Goal: Task Accomplishment & Management: Manage account settings

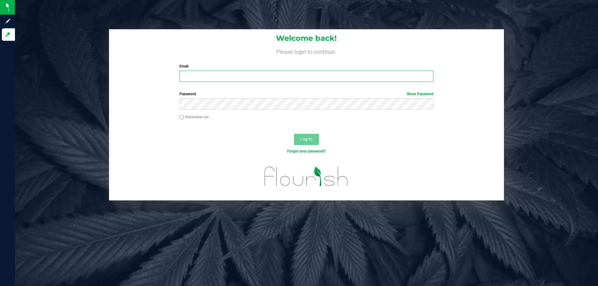
click at [203, 75] on input "Email" at bounding box center [306, 76] width 254 height 11
type input "imata@liveparallel.com"
click at [294, 134] on button "Log In" at bounding box center [306, 139] width 25 height 11
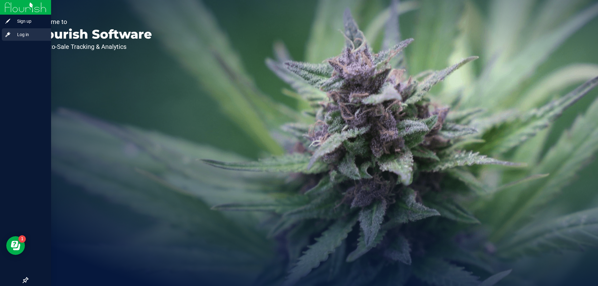
click at [24, 39] on div "Log in" at bounding box center [26, 34] width 49 height 12
click at [11, 33] on icon at bounding box center [8, 34] width 6 height 6
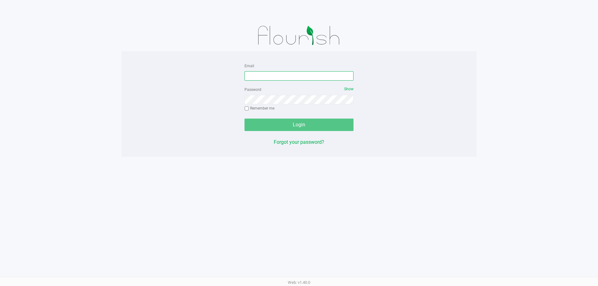
click at [257, 76] on input "Email" at bounding box center [299, 75] width 109 height 9
drag, startPoint x: 257, startPoint y: 73, endPoint x: 286, endPoint y: 76, distance: 29.8
click at [286, 76] on input "imata@liveparallel" at bounding box center [299, 75] width 109 height 9
type input "imata@liveparallel.com"
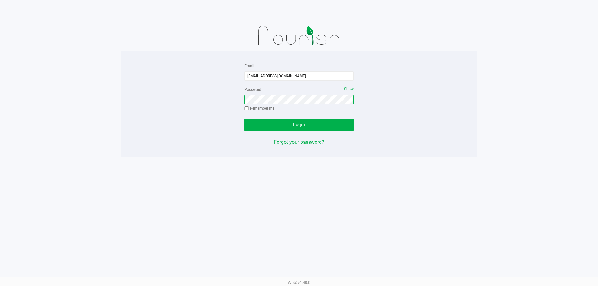
click at [245, 119] on button "Login" at bounding box center [299, 125] width 109 height 12
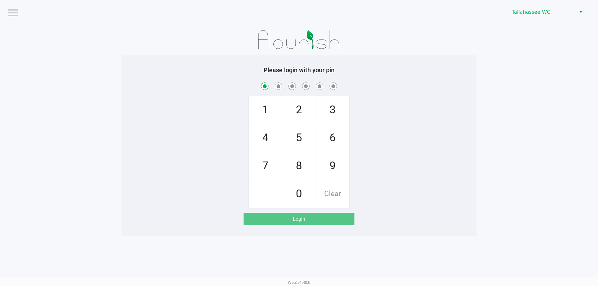
checkbox input "true"
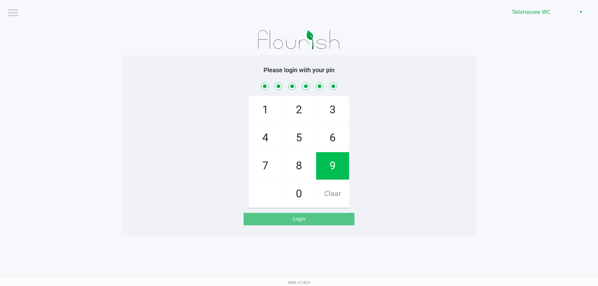
checkbox input "true"
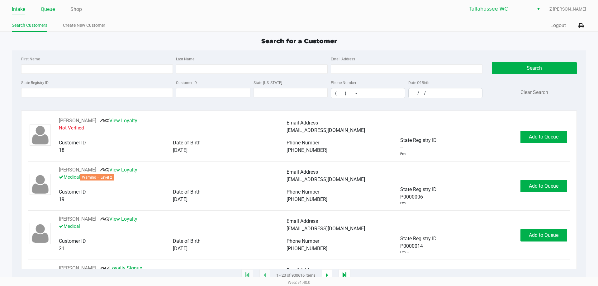
click at [45, 9] on link "Queue" at bounding box center [48, 9] width 14 height 9
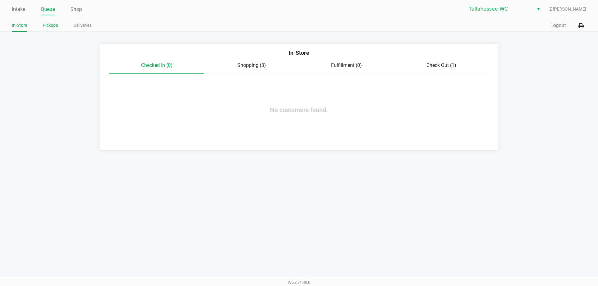
click at [49, 26] on link "Pickups" at bounding box center [50, 25] width 15 height 8
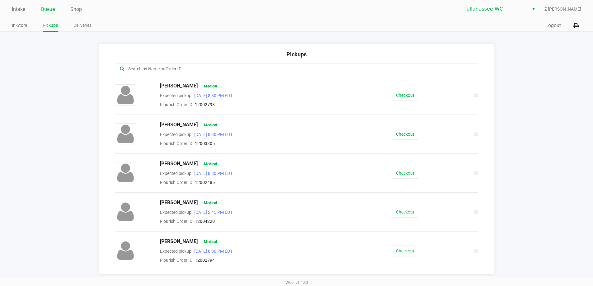
click at [199, 67] on input "text" at bounding box center [287, 68] width 318 height 7
type input "d"
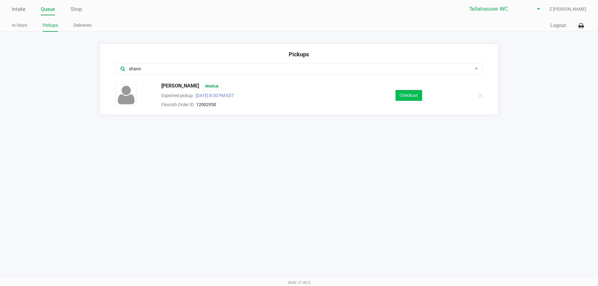
type input "shann"
click at [400, 97] on button "Checkout" at bounding box center [409, 95] width 26 height 11
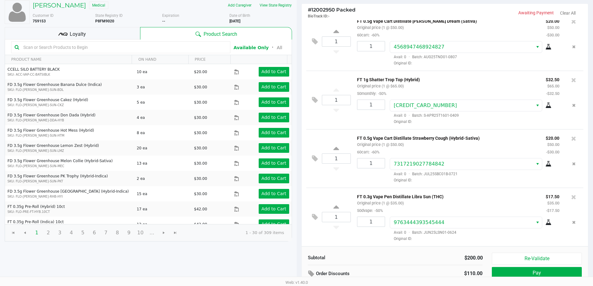
scroll to position [64, 0]
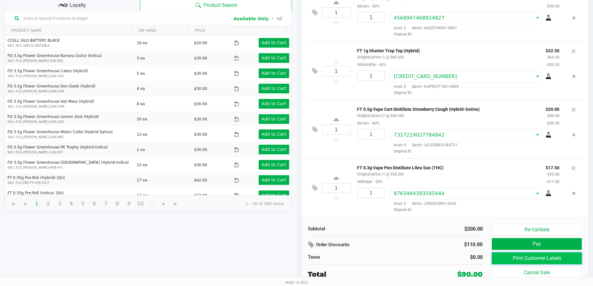
click at [533, 262] on button "Print Customer Labels" at bounding box center [537, 259] width 90 height 12
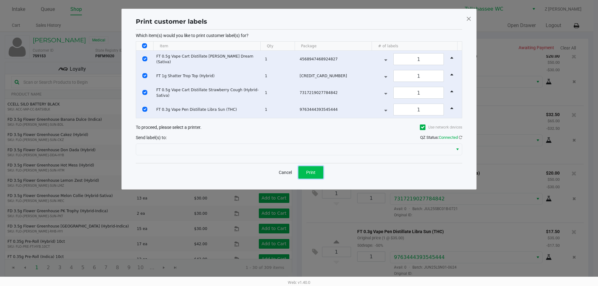
click at [313, 172] on span "Print" at bounding box center [310, 172] width 9 height 5
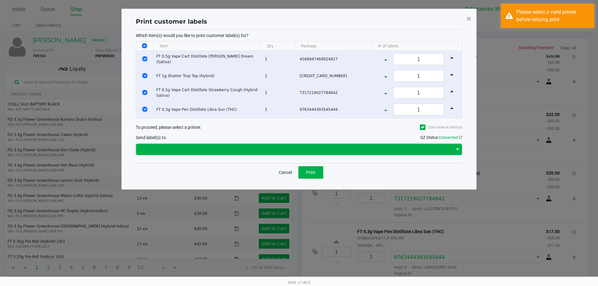
click at [226, 147] on span at bounding box center [294, 149] width 309 height 7
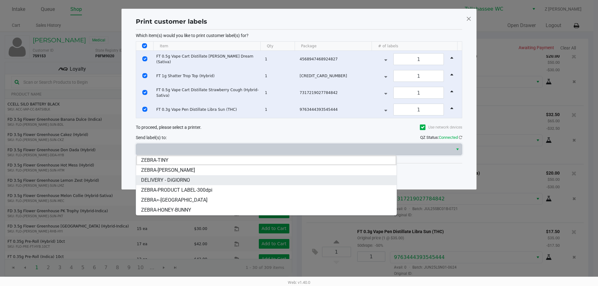
click at [188, 178] on span "DELIVERY - DiGIORNO" at bounding box center [165, 180] width 49 height 7
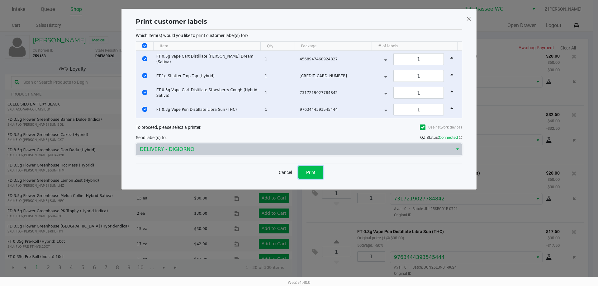
click at [314, 169] on button "Print" at bounding box center [310, 172] width 25 height 12
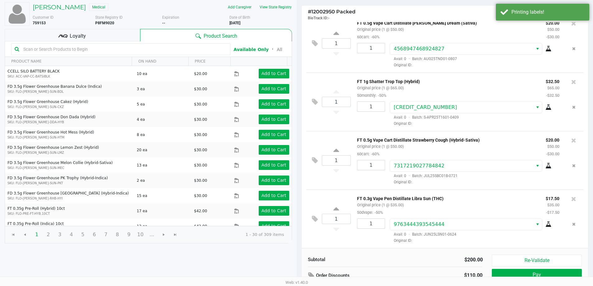
scroll to position [64, 0]
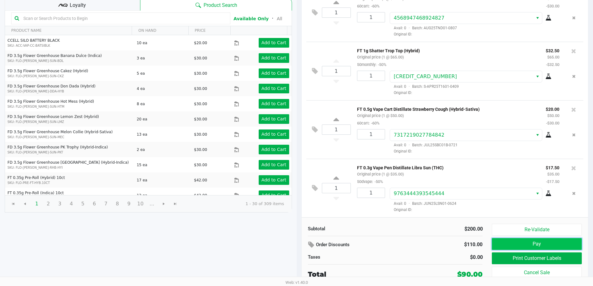
click at [531, 243] on button "Pay" at bounding box center [537, 244] width 90 height 12
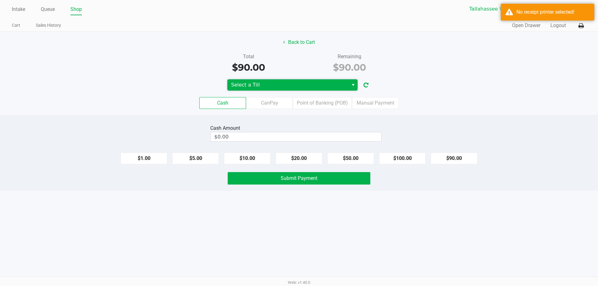
click at [313, 82] on span "Select a Till" at bounding box center [288, 84] width 114 height 7
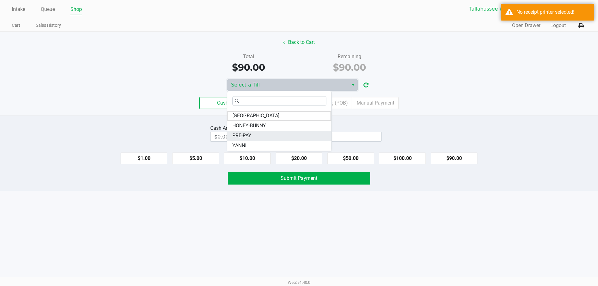
click at [240, 133] on span "PRE-PAY" at bounding box center [241, 135] width 19 height 7
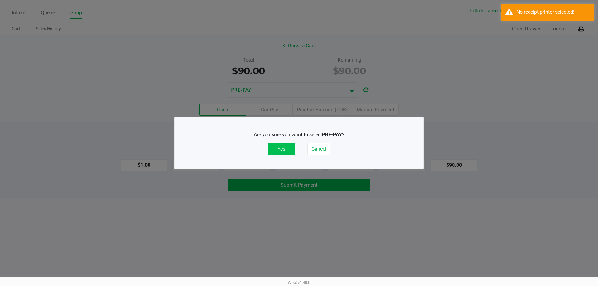
click at [281, 146] on button "Yes" at bounding box center [281, 149] width 27 height 12
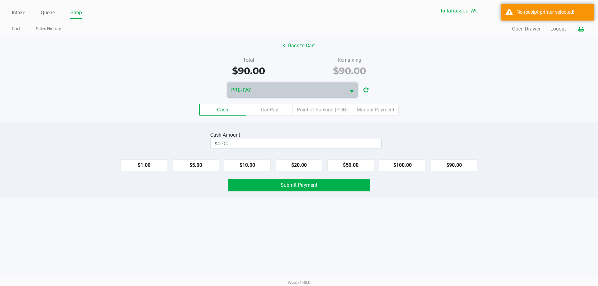
click at [583, 28] on icon at bounding box center [580, 29] width 5 height 4
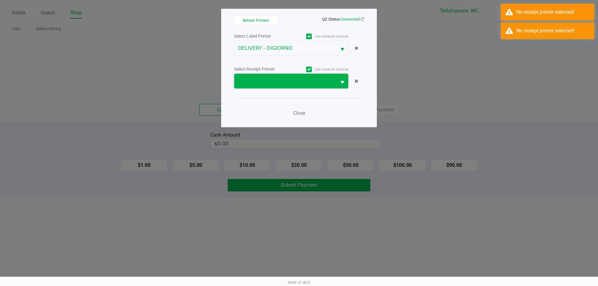
click at [293, 81] on span at bounding box center [285, 81] width 95 height 7
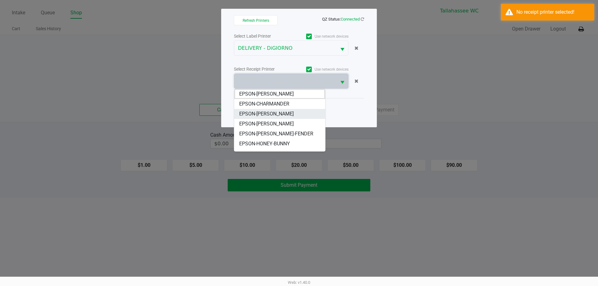
click at [278, 115] on li "EPSON-CHER" at bounding box center [279, 114] width 91 height 10
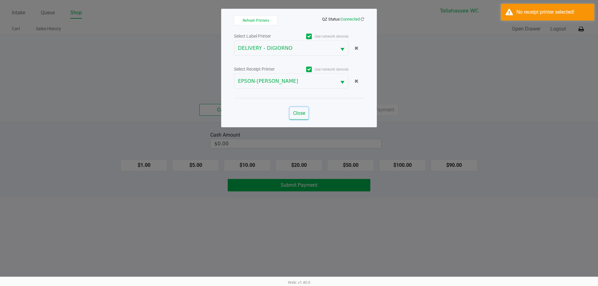
click at [303, 116] on span "Close" at bounding box center [299, 113] width 12 height 6
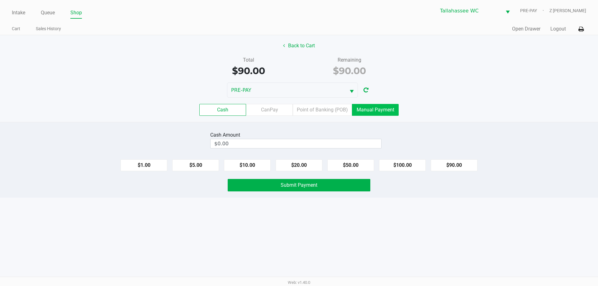
click at [369, 114] on label "Manual Payment" at bounding box center [375, 110] width 47 height 12
click at [0, 0] on 8 "Manual Payment" at bounding box center [0, 0] width 0 height 0
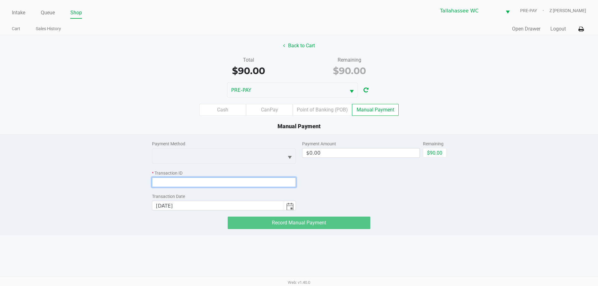
click at [164, 183] on input at bounding box center [224, 183] width 144 height 10
paste input "EJE5I8IVIDUS"
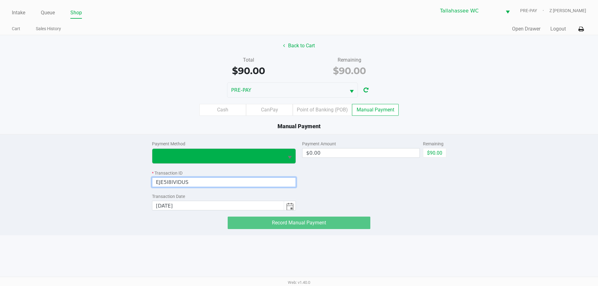
type input "EJE5I8IVIDUS"
click at [187, 154] on span at bounding box center [218, 155] width 124 height 7
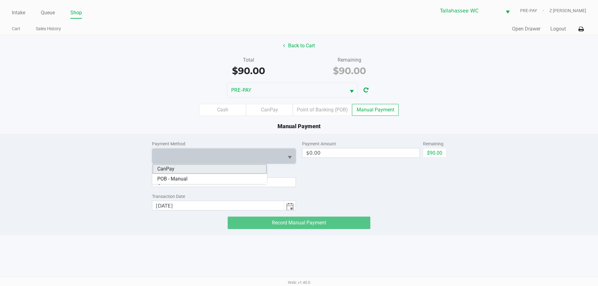
click at [176, 169] on li "CanPay" at bounding box center [209, 169] width 115 height 10
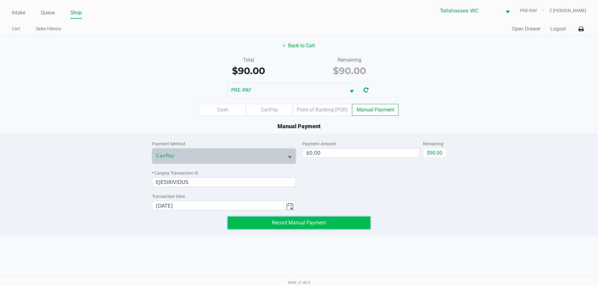
click at [340, 224] on button "Record Manual Payment" at bounding box center [299, 223] width 143 height 12
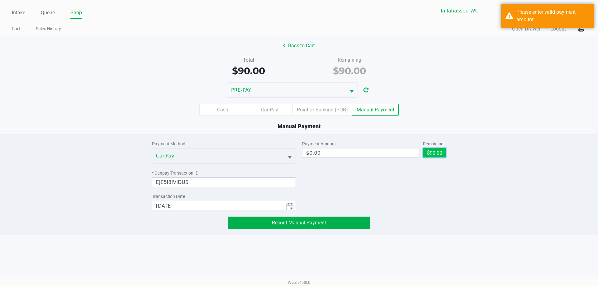
click at [441, 152] on button "$90.00" at bounding box center [434, 152] width 23 height 9
type input "$90.00"
click at [313, 225] on span "Record Manual Payment" at bounding box center [299, 223] width 54 height 6
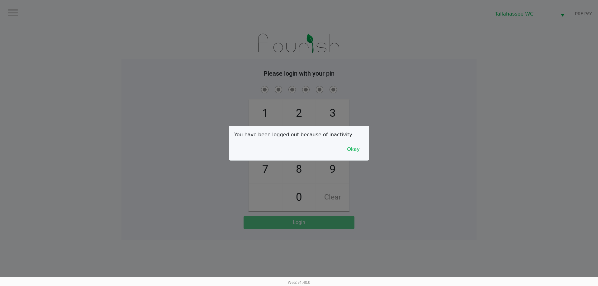
click at [597, 230] on div at bounding box center [299, 143] width 598 height 286
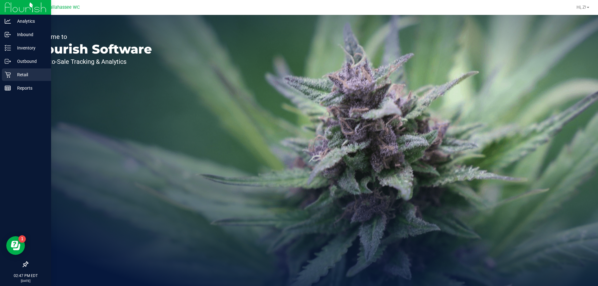
click at [14, 79] on div "Retail" at bounding box center [26, 75] width 49 height 12
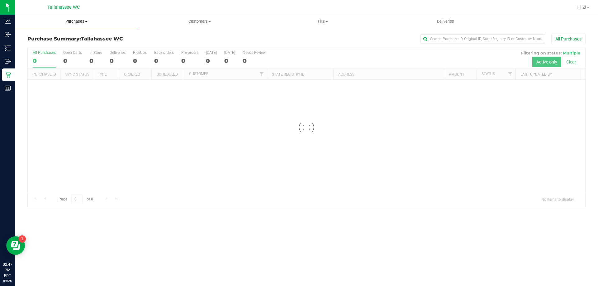
click at [83, 23] on span "Purchases" at bounding box center [76, 22] width 123 height 6
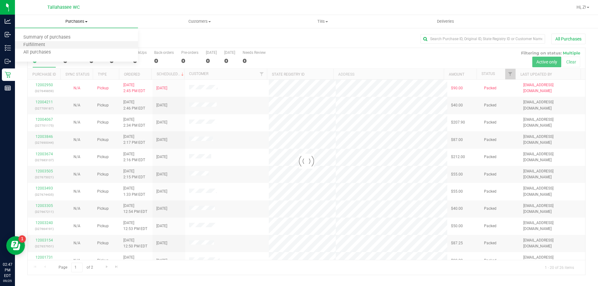
click at [60, 45] on li "Fulfillment" at bounding box center [76, 44] width 123 height 7
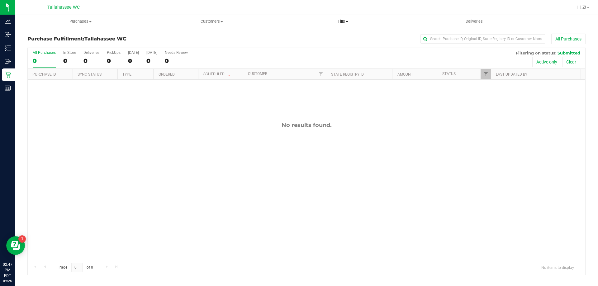
click at [342, 21] on span "Tills" at bounding box center [343, 22] width 131 height 6
click at [339, 38] on li "Manage tills" at bounding box center [342, 37] width 131 height 7
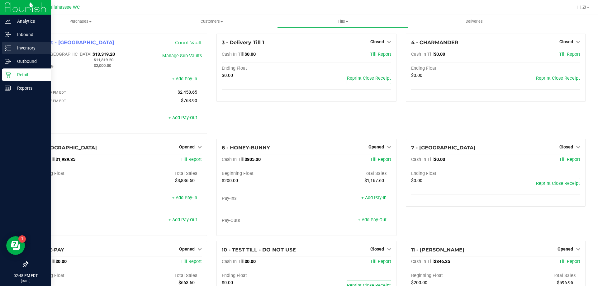
drag, startPoint x: 45, startPoint y: 1, endPoint x: 9, endPoint y: 43, distance: 54.8
click at [9, 43] on div "Inventory" at bounding box center [26, 48] width 49 height 12
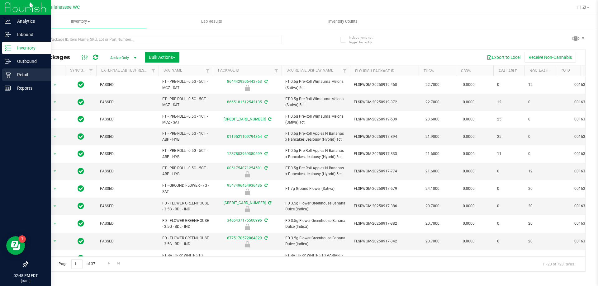
click at [10, 79] on div "Retail" at bounding box center [26, 75] width 49 height 12
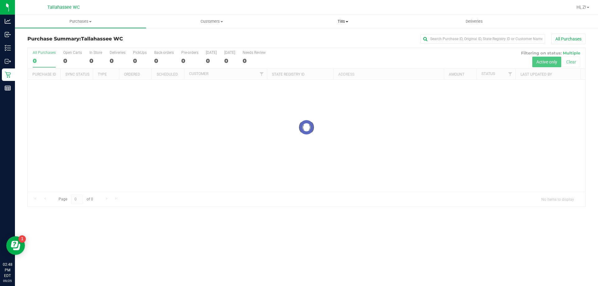
click at [346, 21] on span "Tills" at bounding box center [343, 22] width 131 height 6
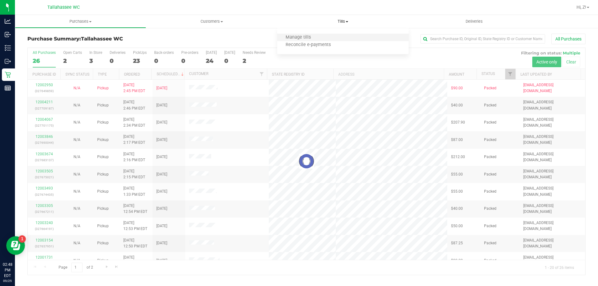
click at [318, 34] on li "Manage tills" at bounding box center [342, 37] width 131 height 7
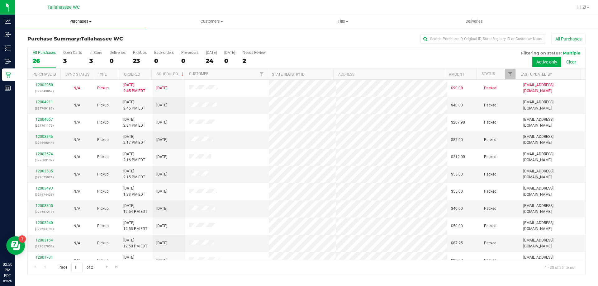
click at [80, 21] on span "Purchases" at bounding box center [80, 22] width 131 height 6
click at [69, 45] on li "Fulfillment" at bounding box center [80, 44] width 131 height 7
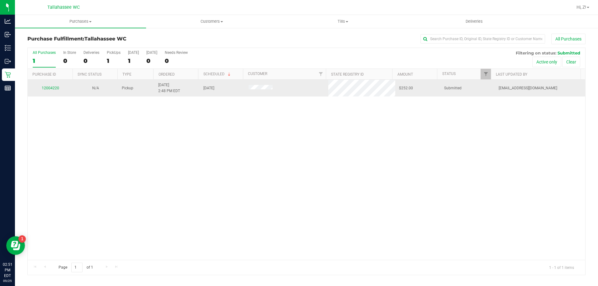
click at [51, 91] on div "12004220" at bounding box center [50, 88] width 38 height 6
click at [50, 89] on link "12004220" at bounding box center [50, 88] width 17 height 4
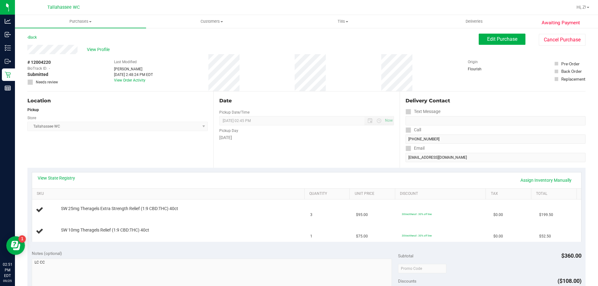
click at [58, 174] on div "View State Registry Assign Inventory Manually" at bounding box center [306, 181] width 549 height 16
click at [64, 171] on div "View State Registry Assign Inventory Manually SKU Quantity Unit Price Discount …" at bounding box center [306, 207] width 558 height 78
click at [66, 176] on link "View State Registry" at bounding box center [56, 178] width 37 height 6
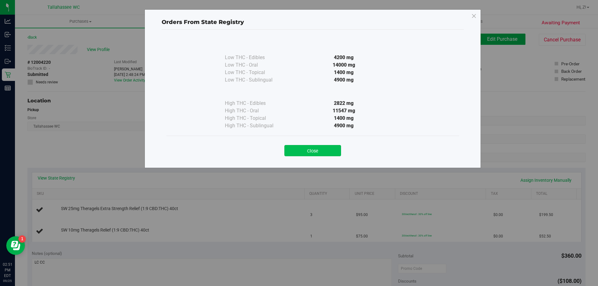
click at [303, 155] on button "Close" at bounding box center [312, 150] width 57 height 11
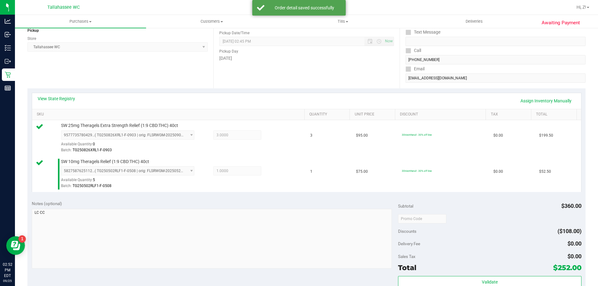
scroll to position [156, 0]
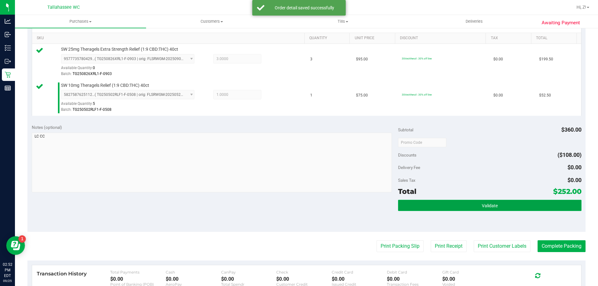
click at [448, 208] on button "Validate" at bounding box center [489, 205] width 183 height 11
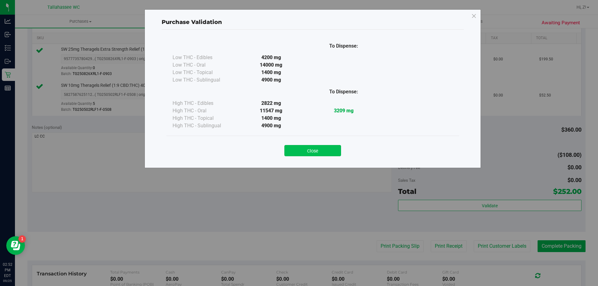
drag, startPoint x: 318, startPoint y: 141, endPoint x: 321, endPoint y: 149, distance: 8.0
click at [319, 142] on div "Close" at bounding box center [312, 149] width 283 height 16
click at [321, 150] on button "Close" at bounding box center [312, 150] width 57 height 11
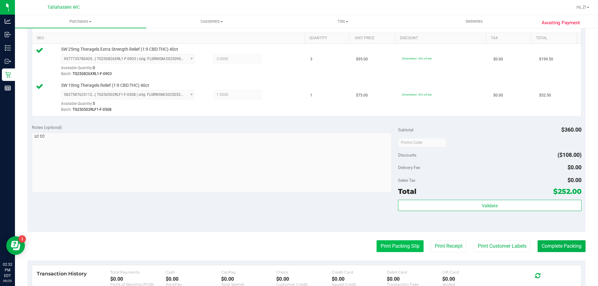
click at [403, 249] on button "Print Packing Slip" at bounding box center [400, 246] width 47 height 12
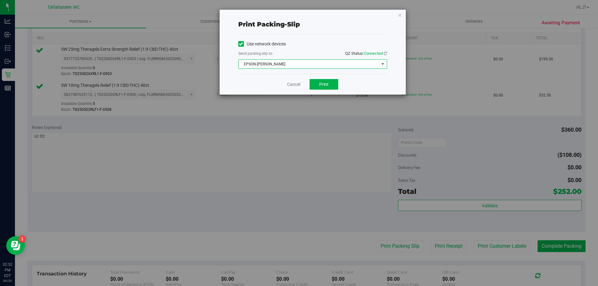
click at [315, 65] on span "EPSON-AKON" at bounding box center [309, 64] width 140 height 9
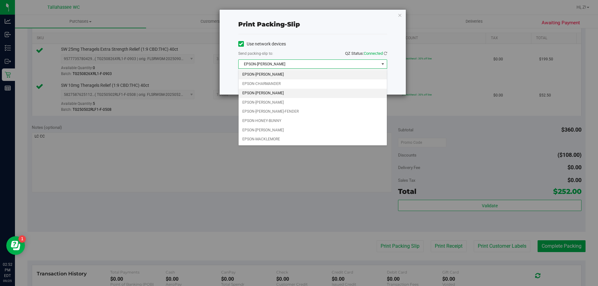
click at [277, 95] on li "EPSON-CHER" at bounding box center [313, 93] width 148 height 9
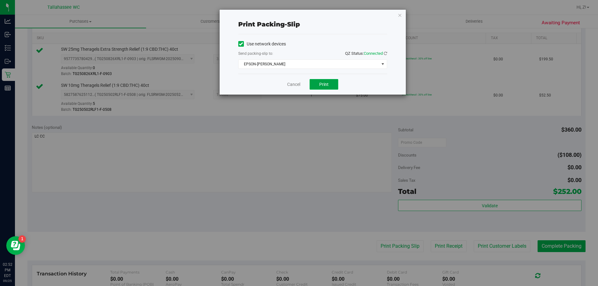
click at [319, 84] on button "Print" at bounding box center [324, 84] width 29 height 11
click at [319, 83] on button "Print" at bounding box center [324, 84] width 29 height 11
click at [399, 15] on icon "button" at bounding box center [400, 14] width 4 height 7
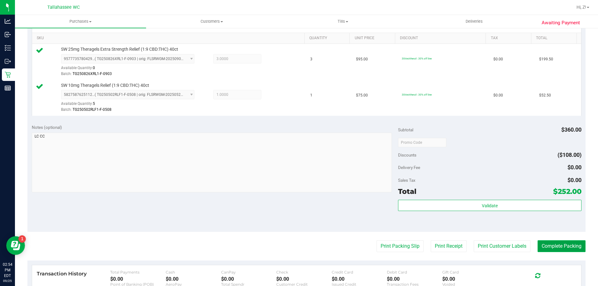
click at [560, 248] on button "Complete Packing" at bounding box center [562, 246] width 48 height 12
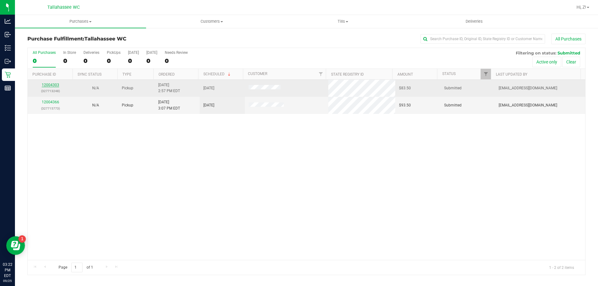
click at [54, 87] on link "12004303" at bounding box center [50, 85] width 17 height 4
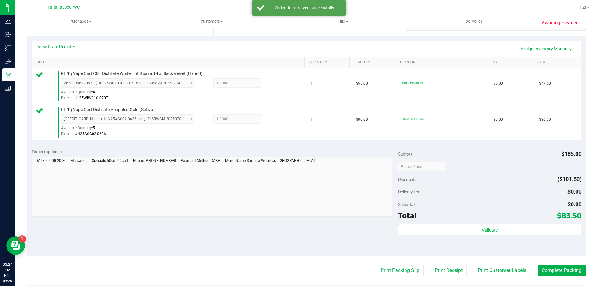
scroll to position [156, 0]
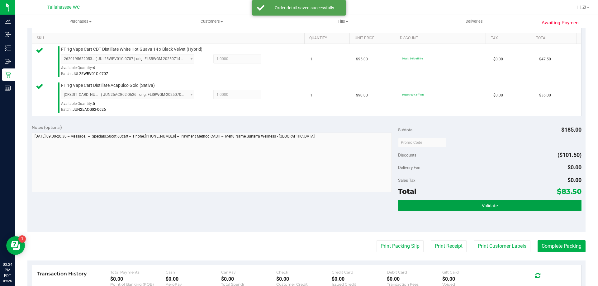
click at [514, 206] on button "Validate" at bounding box center [489, 205] width 183 height 11
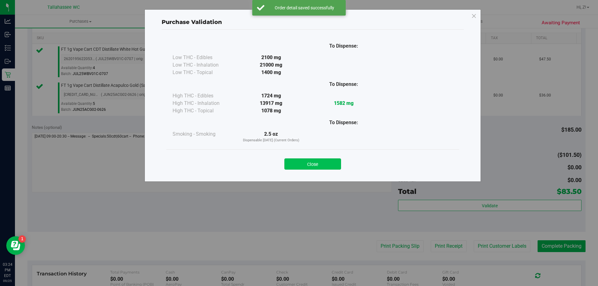
click at [315, 162] on button "Close" at bounding box center [312, 164] width 57 height 11
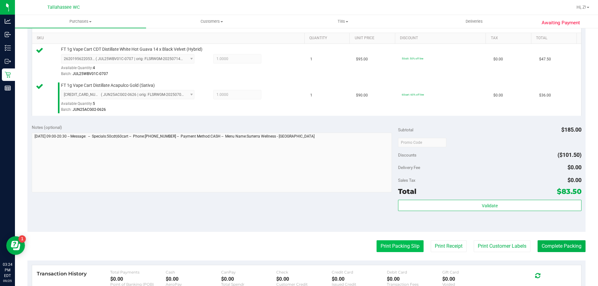
click at [396, 250] on button "Print Packing Slip" at bounding box center [400, 246] width 47 height 12
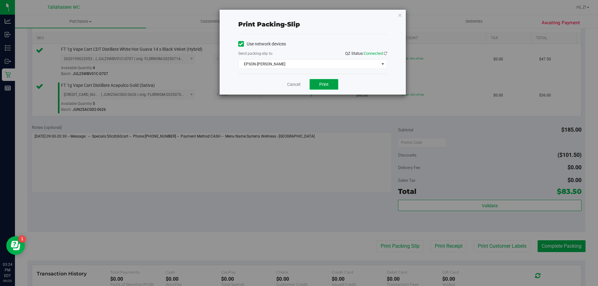
click at [323, 89] on button "Print" at bounding box center [324, 84] width 29 height 11
click at [399, 17] on icon "button" at bounding box center [400, 14] width 4 height 7
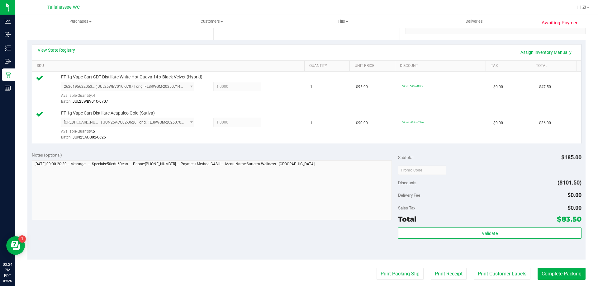
scroll to position [218, 0]
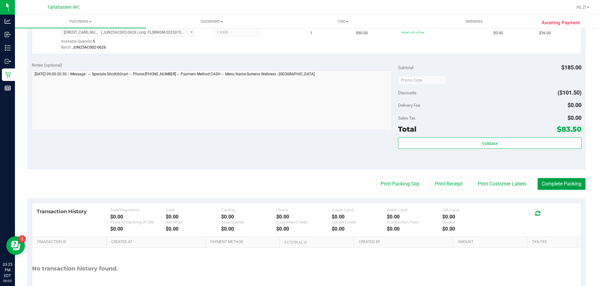
click at [548, 186] on button "Complete Packing" at bounding box center [562, 184] width 48 height 12
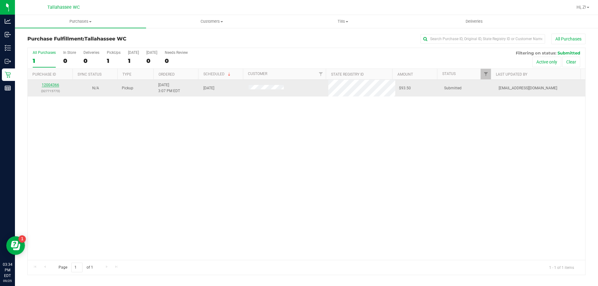
click at [50, 85] on link "12004366" at bounding box center [50, 85] width 17 height 4
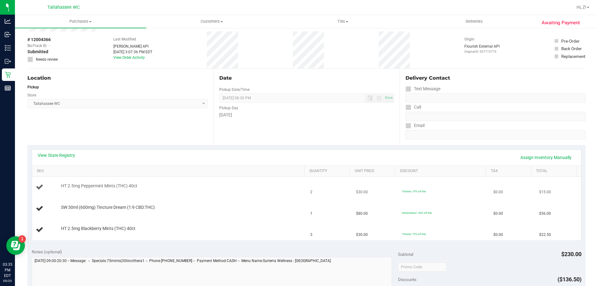
scroll to position [62, 0]
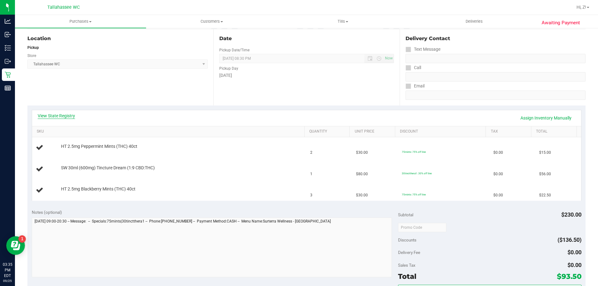
click at [62, 118] on link "View State Registry" at bounding box center [56, 116] width 37 height 6
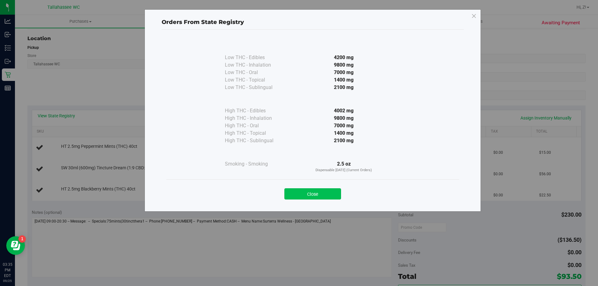
click at [297, 195] on button "Close" at bounding box center [312, 193] width 57 height 11
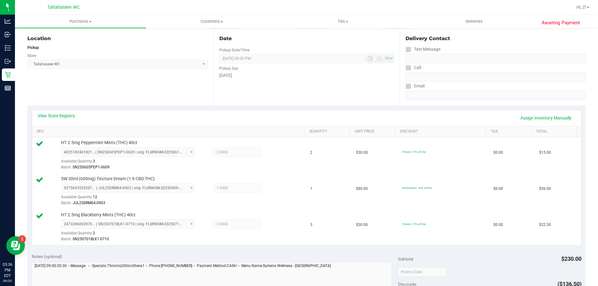
scroll to position [249, 0]
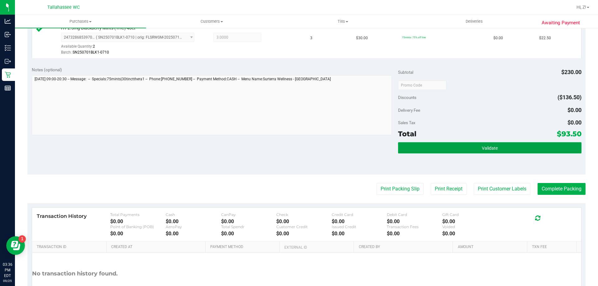
click at [461, 150] on button "Validate" at bounding box center [489, 147] width 183 height 11
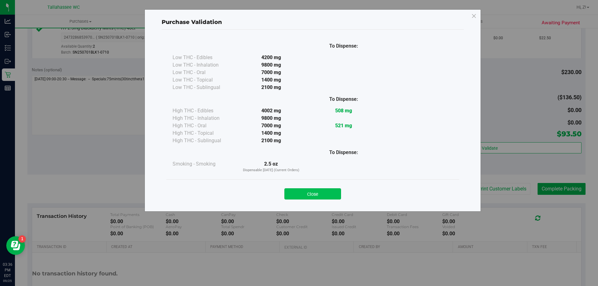
click at [332, 193] on button "Close" at bounding box center [312, 193] width 57 height 11
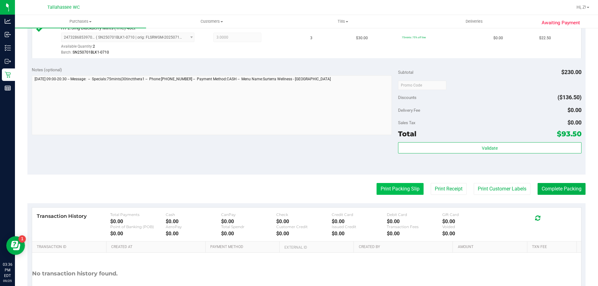
click at [395, 184] on button "Print Packing Slip" at bounding box center [400, 189] width 47 height 12
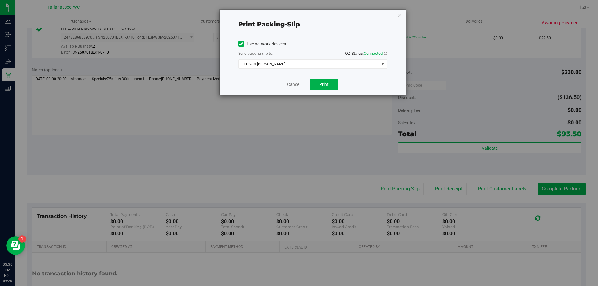
click at [331, 92] on div "Cancel Print" at bounding box center [312, 84] width 149 height 21
click at [329, 83] on button "Print" at bounding box center [324, 84] width 29 height 11
click at [401, 14] on icon "button" at bounding box center [400, 14] width 4 height 7
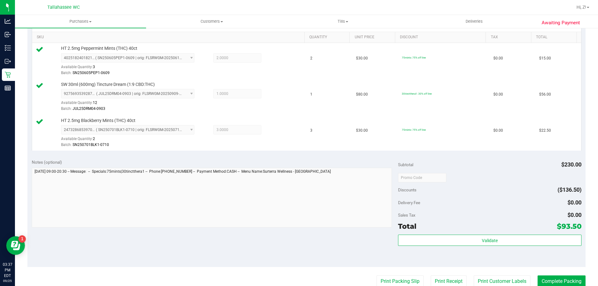
scroll to position [218, 0]
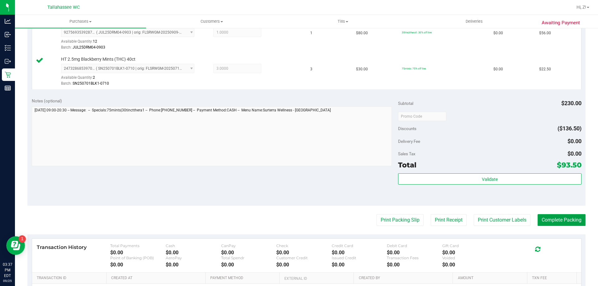
click at [551, 219] on button "Complete Packing" at bounding box center [562, 220] width 48 height 12
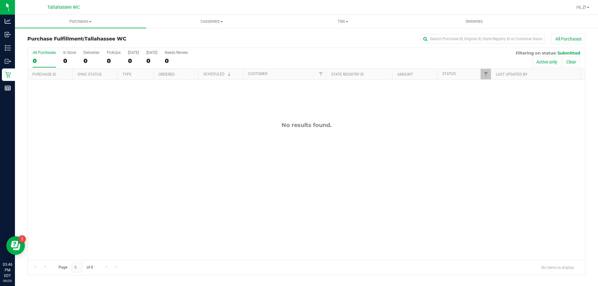
click at [144, 251] on div "No results found." at bounding box center [307, 191] width 558 height 222
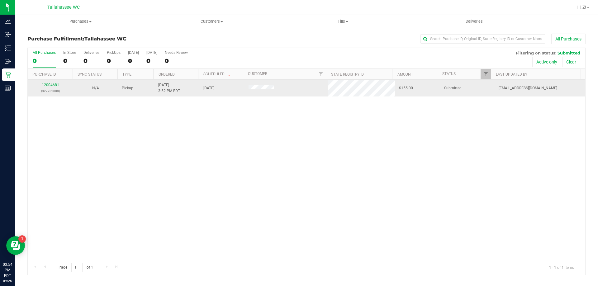
click at [50, 84] on link "12004681" at bounding box center [50, 85] width 17 height 4
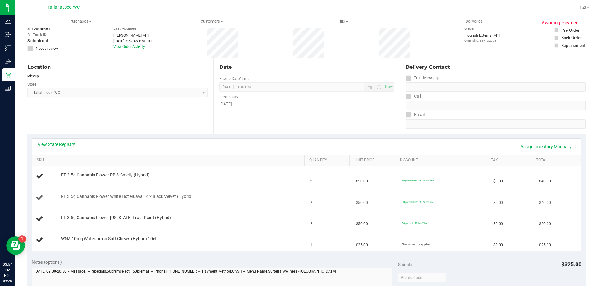
scroll to position [93, 0]
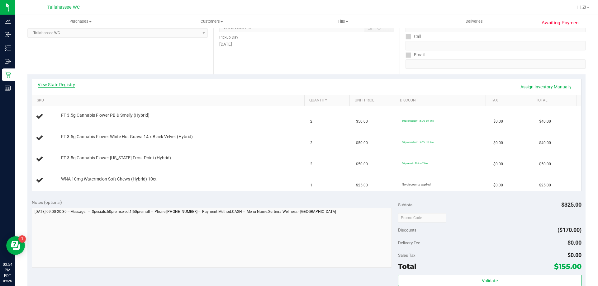
click at [52, 87] on link "View State Registry" at bounding box center [56, 85] width 37 height 6
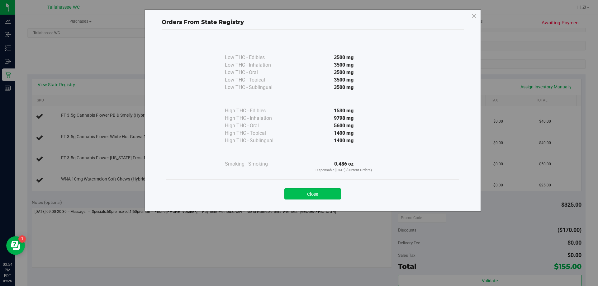
click at [315, 194] on button "Close" at bounding box center [312, 193] width 57 height 11
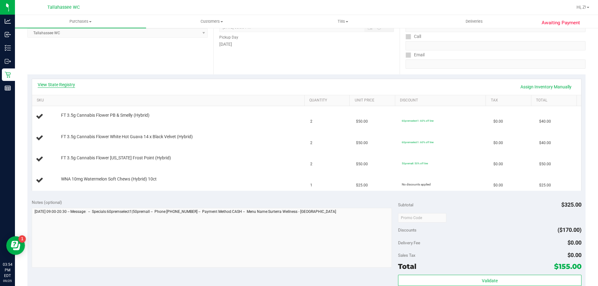
click at [65, 86] on link "View State Registry" at bounding box center [56, 85] width 37 height 6
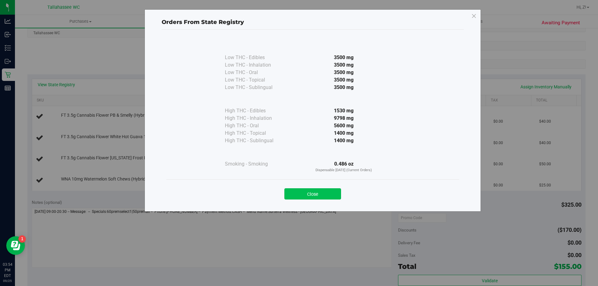
click at [302, 192] on button "Close" at bounding box center [312, 193] width 57 height 11
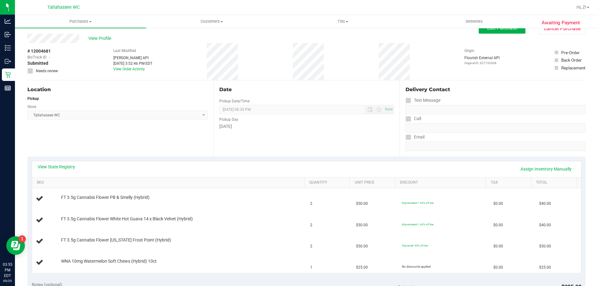
scroll to position [0, 0]
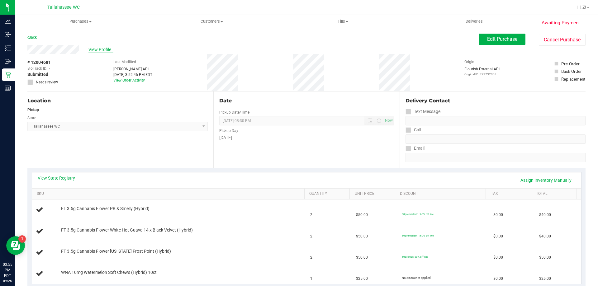
click at [95, 50] on span "View Profile" at bounding box center [100, 49] width 25 height 7
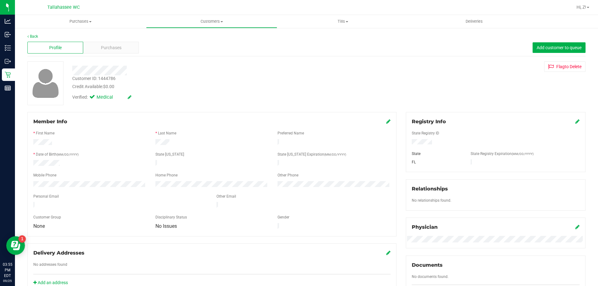
click at [98, 77] on div "Customer ID: 1444786" at bounding box center [93, 78] width 43 height 7
copy div "Customer ID: 1444786"
click at [31, 36] on link "Back" at bounding box center [32, 36] width 11 height 4
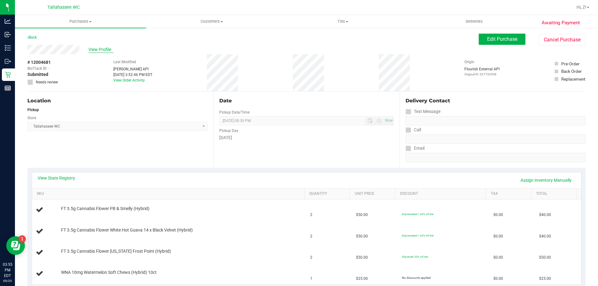
click at [102, 50] on span "View Profile" at bounding box center [100, 49] width 25 height 7
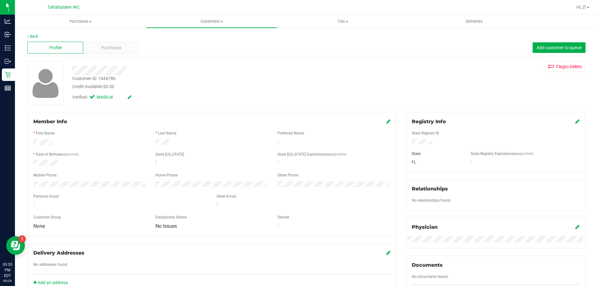
click at [95, 78] on div "Customer ID: 1444786" at bounding box center [93, 78] width 43 height 7
copy div "Customer ID: 1444786"
click at [529, 230] on div "Physician" at bounding box center [496, 227] width 168 height 7
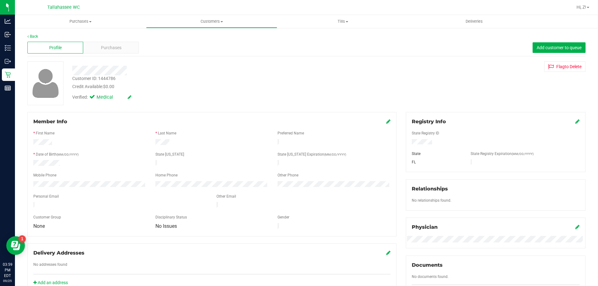
click at [36, 33] on div "Back Profile Purchases Add customer to queue Customer ID: 1444786 Credit Availa…" at bounding box center [306, 239] width 583 height 424
click at [35, 35] on link "Back" at bounding box center [32, 36] width 11 height 4
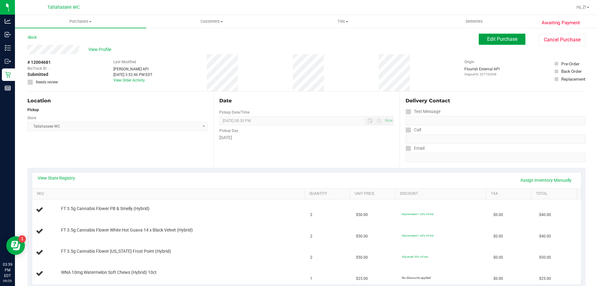
click at [509, 39] on span "Edit Purchase" at bounding box center [502, 39] width 30 height 6
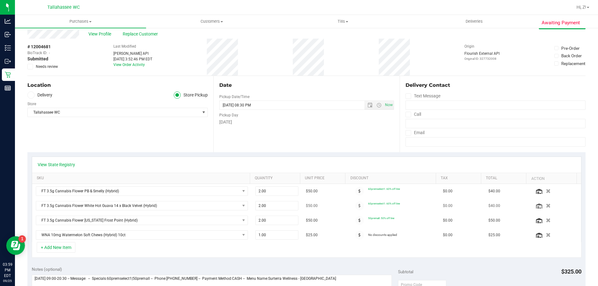
scroll to position [31, 0]
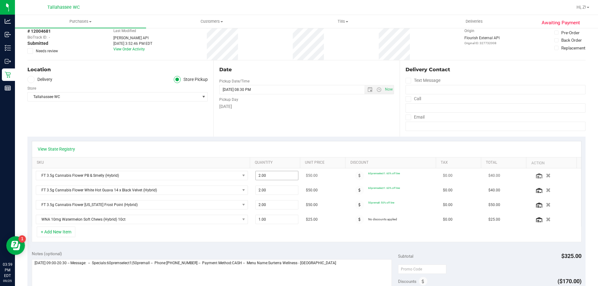
click at [270, 176] on span "2.00 2" at bounding box center [276, 175] width 43 height 9
click at [270, 176] on input "2" at bounding box center [277, 175] width 43 height 9
type input "1"
type input "1.00"
click at [270, 190] on span "2.00 2" at bounding box center [276, 190] width 43 height 9
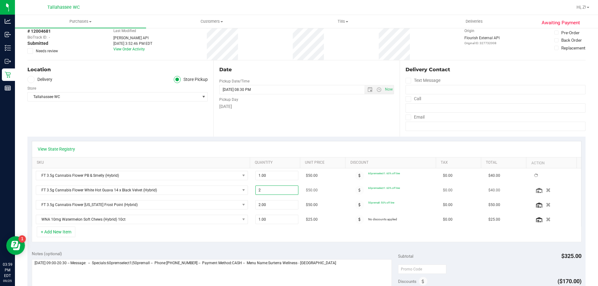
click at [270, 190] on input "2" at bounding box center [277, 190] width 43 height 9
click at [263, 185] on td "2.00 2" at bounding box center [277, 190] width 51 height 15
click at [267, 187] on span "2.00 2" at bounding box center [276, 190] width 43 height 9
type input "1"
type input "1.00"
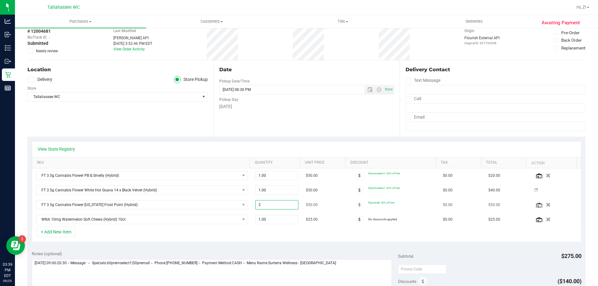
click at [266, 207] on span "2.00 2" at bounding box center [276, 204] width 43 height 9
click at [266, 207] on input "2" at bounding box center [277, 205] width 43 height 9
type input "1"
click at [268, 137] on div "View State Registry SKU Quantity Unit Price Discount Tax Total Action FT 3.5g C…" at bounding box center [306, 192] width 558 height 110
click at [257, 205] on span "2.00 2" at bounding box center [276, 204] width 43 height 9
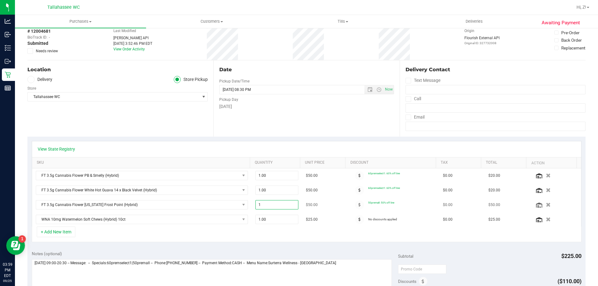
type input "1"
click at [279, 243] on div "View State Registry SKU Quantity Unit Price Discount Tax Total Action FT 3.5g C…" at bounding box center [306, 192] width 558 height 110
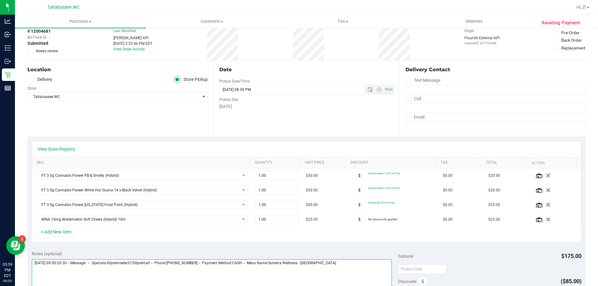
click at [350, 271] on textarea at bounding box center [212, 289] width 360 height 60
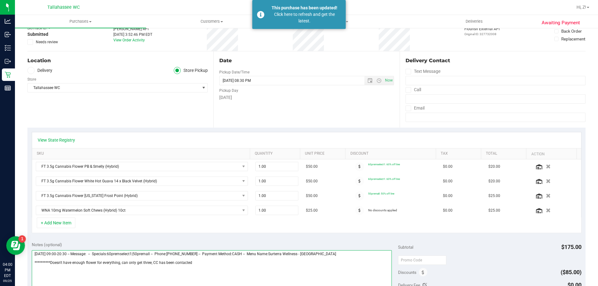
scroll to position [0, 0]
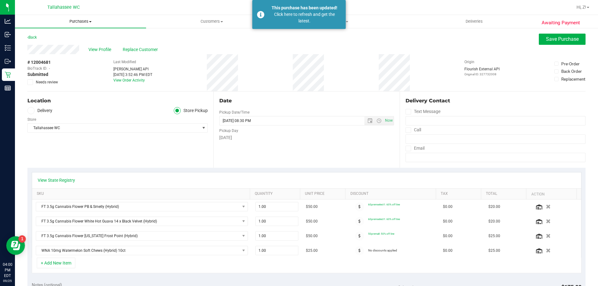
type textarea "**********"
click at [73, 22] on span "Purchases" at bounding box center [80, 22] width 131 height 6
click at [55, 47] on li "Fulfillment" at bounding box center [80, 44] width 131 height 7
click at [79, 25] on uib-tab-heading "Purchases Summary of purchases Fulfillment All purchases" at bounding box center [80, 21] width 131 height 13
click at [78, 17] on uib-tab-heading "Purchases Summary of purchases Fulfillment All purchases" at bounding box center [80, 21] width 131 height 13
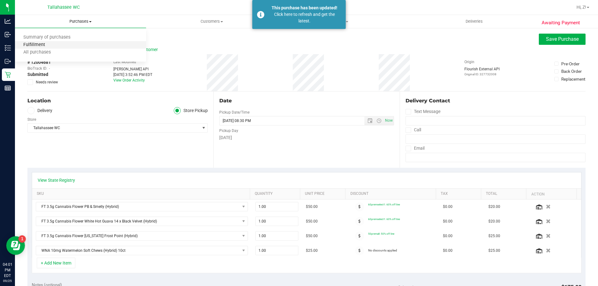
click at [43, 45] on span "Fulfillment" at bounding box center [34, 44] width 39 height 5
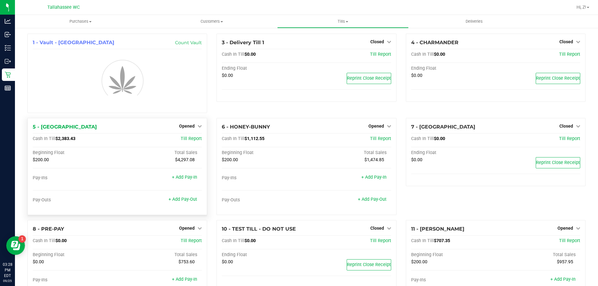
click at [65, 137] on div "1 - Vault - Tallahassee Count Vault 3 - Delivery Till 1 Closed Open Till Cash I…" at bounding box center [307, 178] width 568 height 289
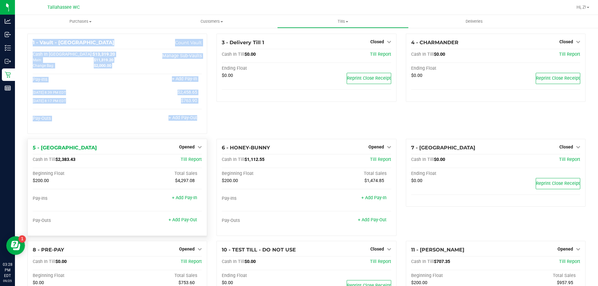
click at [65, 137] on div "1 - Vault - Tallahassee Count Vault Cash In Vault: $13,319.20 Main: $11,319.20 …" at bounding box center [117, 86] width 189 height 105
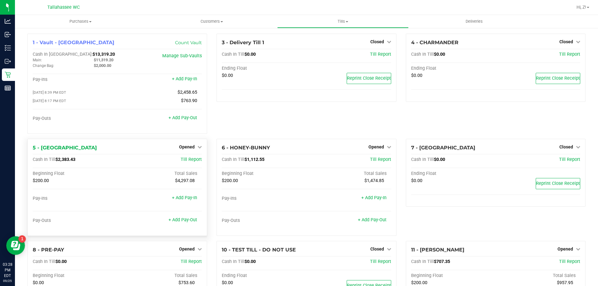
click at [68, 159] on span "$2,383.43" at bounding box center [65, 159] width 20 height 5
copy span "2,383.43"
click at [190, 222] on link "+ Add Pay-Out" at bounding box center [183, 219] width 29 height 5
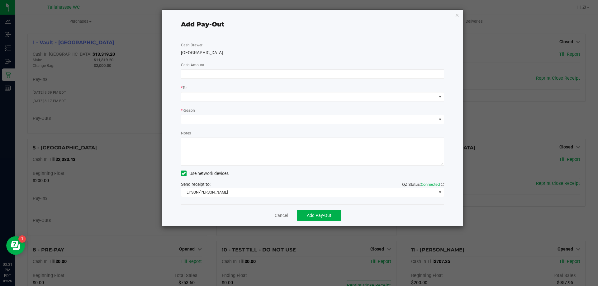
click at [209, 69] on div "Cash Drawer LATVIA Cash Amount * To * Reason Notes Use network devices Send rec…" at bounding box center [313, 119] width 264 height 170
click at [214, 72] on input at bounding box center [312, 74] width 263 height 9
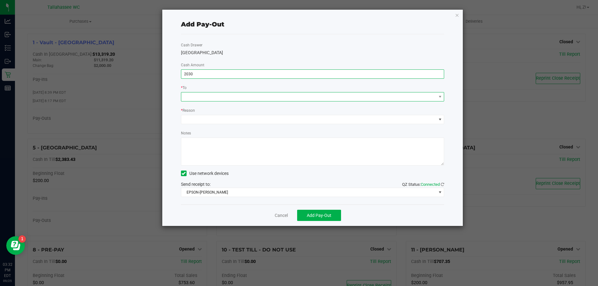
type input "$2,030.00"
click at [209, 94] on span at bounding box center [308, 97] width 255 height 9
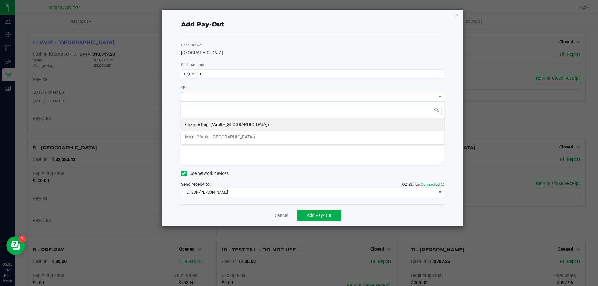
scroll to position [9, 263]
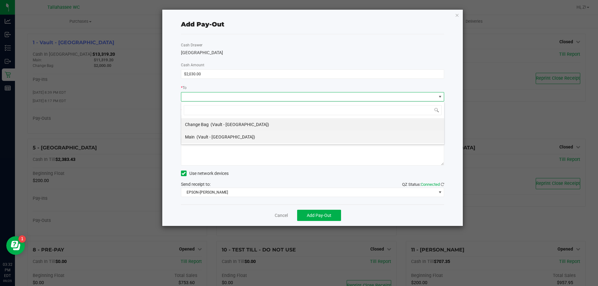
click at [220, 137] on span "(Vault - Tallahassee)" at bounding box center [226, 137] width 59 height 5
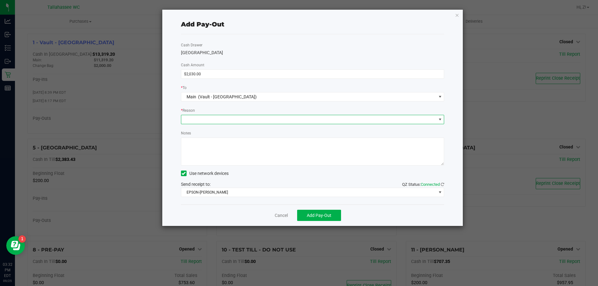
click at [216, 121] on span at bounding box center [308, 119] width 255 height 9
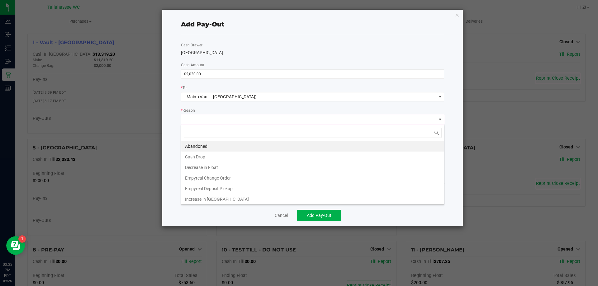
click at [225, 156] on li "Cash Drop" at bounding box center [312, 157] width 263 height 11
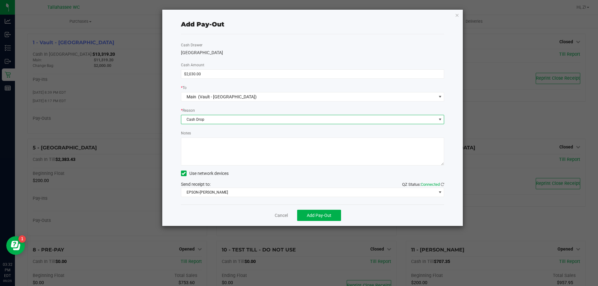
click at [223, 149] on textarea "Notes" at bounding box center [313, 152] width 264 height 28
type textarea "$2030"
click at [320, 213] on span "Add Pay-Out" at bounding box center [319, 215] width 25 height 5
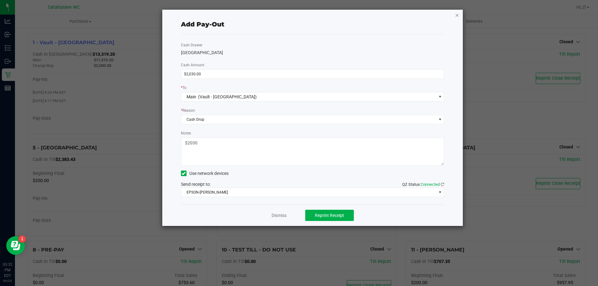
click at [458, 13] on icon "button" at bounding box center [457, 14] width 4 height 7
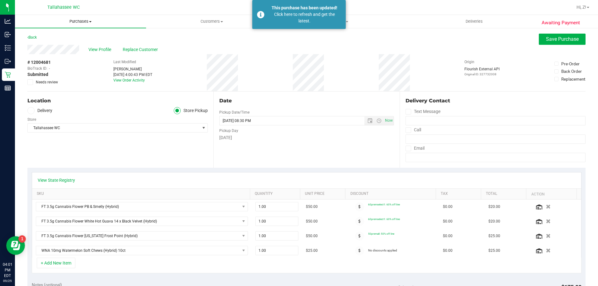
click at [83, 21] on span "Purchases" at bounding box center [80, 22] width 131 height 6
click at [46, 42] on li "Fulfillment" at bounding box center [80, 44] width 131 height 7
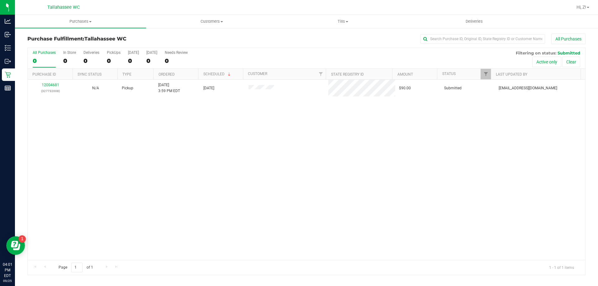
click at [240, 115] on div "12004681 (327732008) N/A Pickup [DATE] 3:59 PM EDT 9/25/2025 $90.00 Submitted […" at bounding box center [307, 170] width 558 height 180
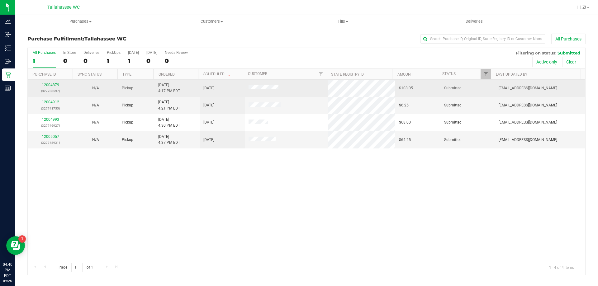
click at [50, 86] on link "12004879" at bounding box center [50, 85] width 17 height 4
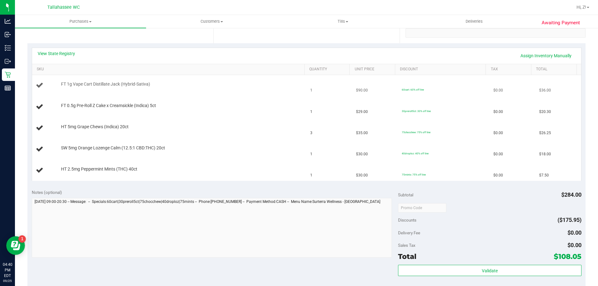
scroll to position [93, 0]
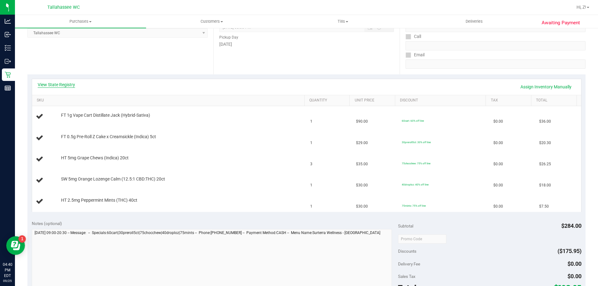
click at [56, 85] on link "View State Registry" at bounding box center [56, 85] width 37 height 6
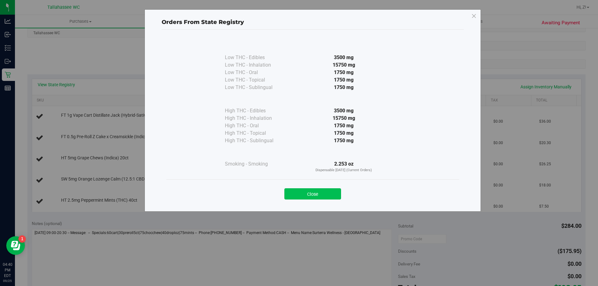
click at [326, 193] on button "Close" at bounding box center [312, 193] width 57 height 11
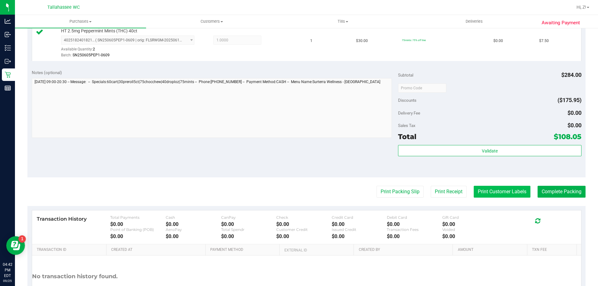
scroll to position [367, 0]
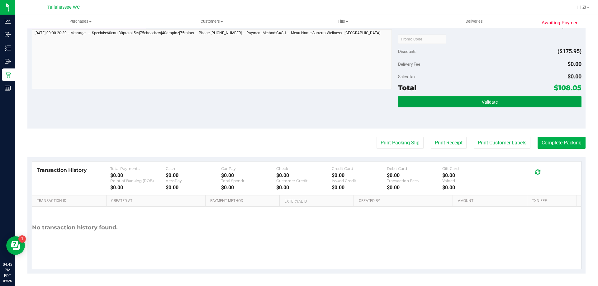
click at [490, 102] on span "Validate" at bounding box center [490, 102] width 16 height 5
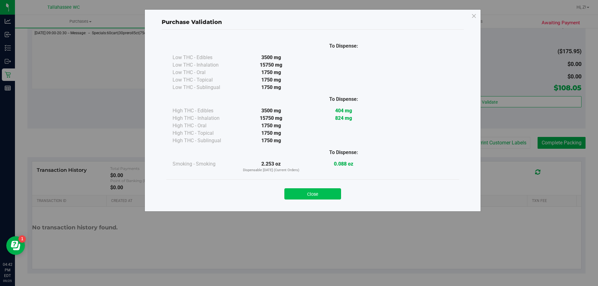
click at [316, 193] on button "Close" at bounding box center [312, 193] width 57 height 11
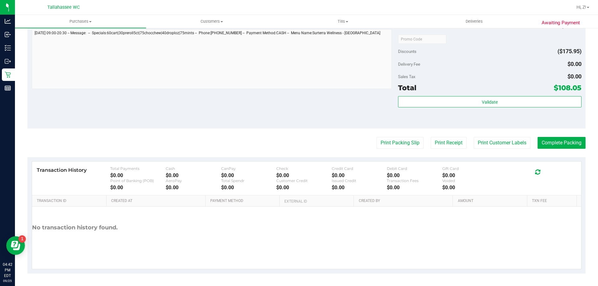
click at [391, 144] on button "Print Packing Slip" at bounding box center [400, 143] width 47 height 12
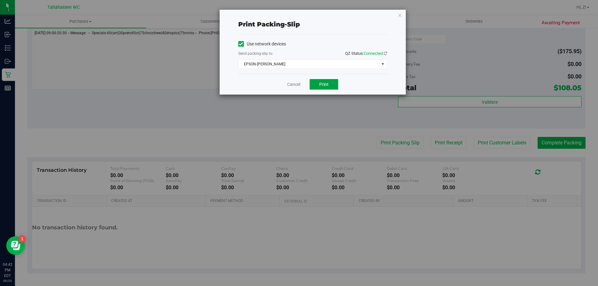
click at [333, 89] on button "Print" at bounding box center [324, 84] width 29 height 11
click at [398, 15] on icon "button" at bounding box center [400, 14] width 4 height 7
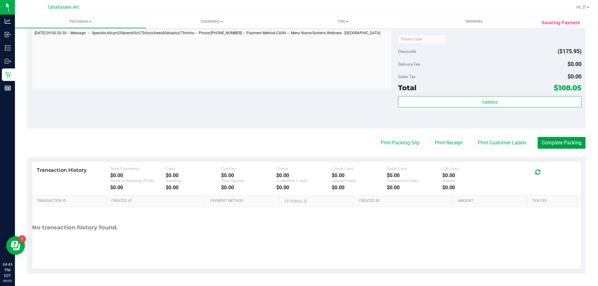
click at [547, 145] on button "Complete Packing" at bounding box center [562, 143] width 48 height 12
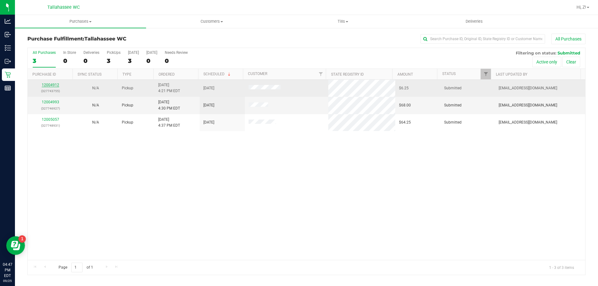
click at [53, 85] on link "12004912" at bounding box center [50, 85] width 17 height 4
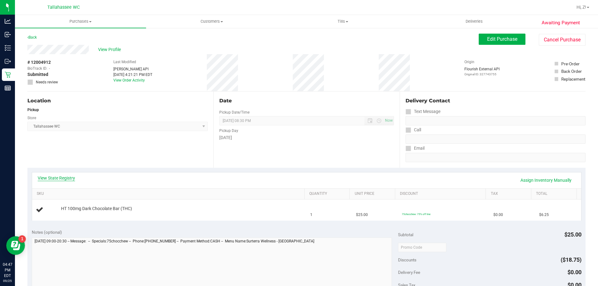
click at [65, 178] on link "View State Registry" at bounding box center [56, 178] width 37 height 6
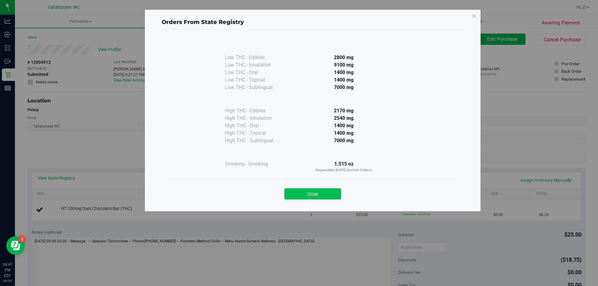
click at [317, 192] on button "Close" at bounding box center [312, 193] width 57 height 11
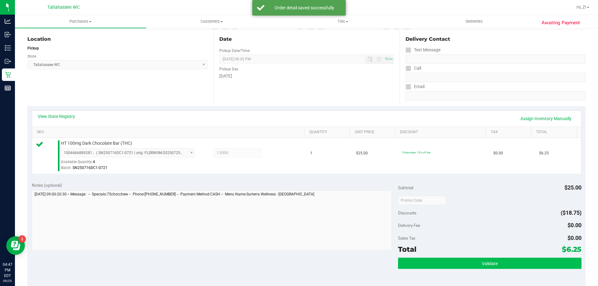
scroll to position [125, 0]
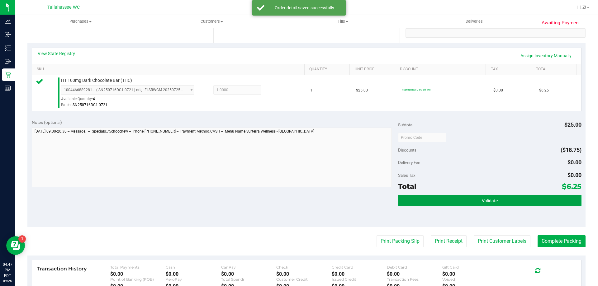
click at [474, 203] on button "Validate" at bounding box center [489, 200] width 183 height 11
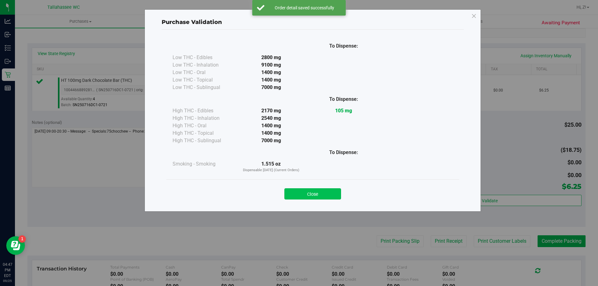
click at [330, 189] on button "Close" at bounding box center [312, 193] width 57 height 11
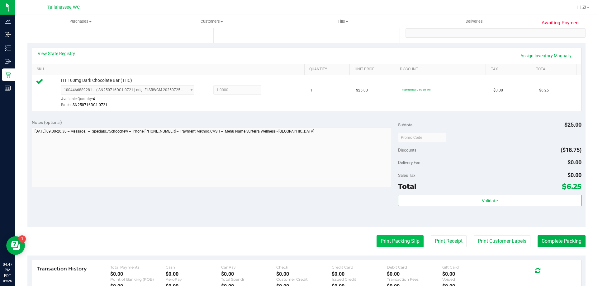
click at [390, 239] on button "Print Packing Slip" at bounding box center [400, 242] width 47 height 12
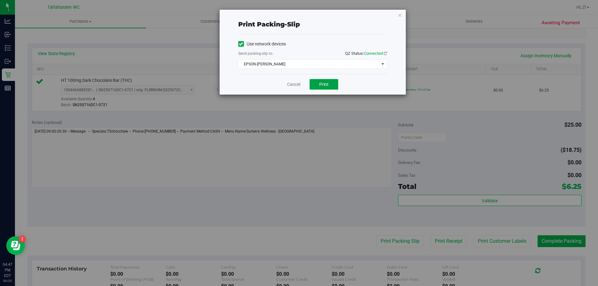
click at [321, 84] on span "Print" at bounding box center [323, 84] width 9 height 5
click at [403, 14] on div "Print packing-slip Use network devices Send packing-slip to: QZ Status: Connect…" at bounding box center [313, 52] width 186 height 85
click at [401, 15] on icon "button" at bounding box center [400, 14] width 4 height 7
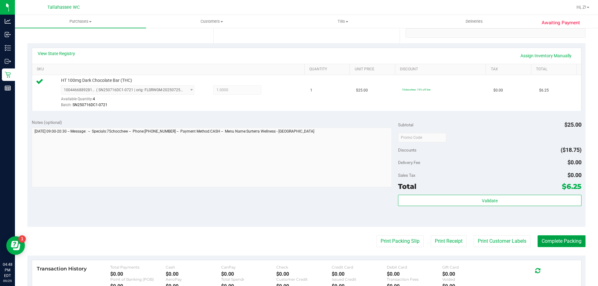
click at [559, 242] on button "Complete Packing" at bounding box center [562, 242] width 48 height 12
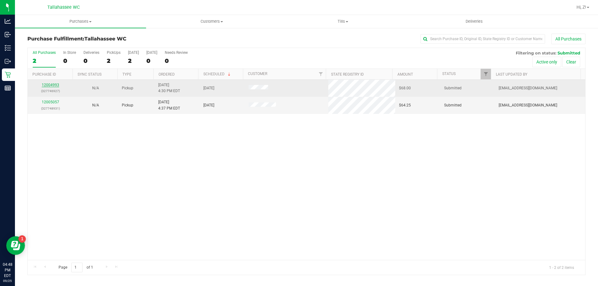
click at [50, 85] on link "12004993" at bounding box center [50, 85] width 17 height 4
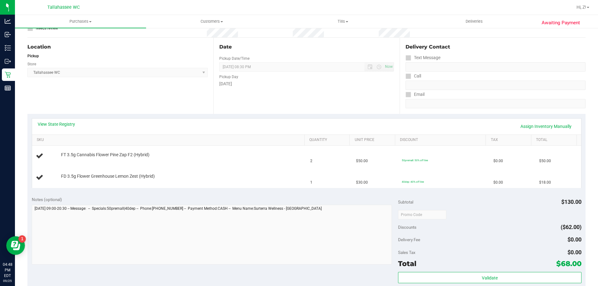
scroll to position [62, 0]
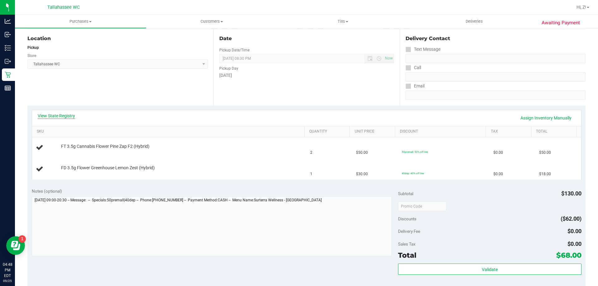
click at [67, 116] on link "View State Registry" at bounding box center [56, 116] width 37 height 6
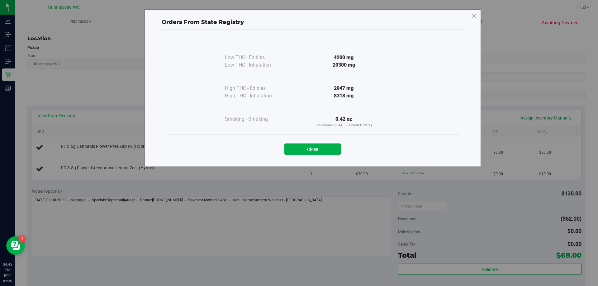
click at [311, 156] on div "Close" at bounding box center [312, 147] width 293 height 25
click at [304, 145] on button "Close" at bounding box center [312, 149] width 57 height 11
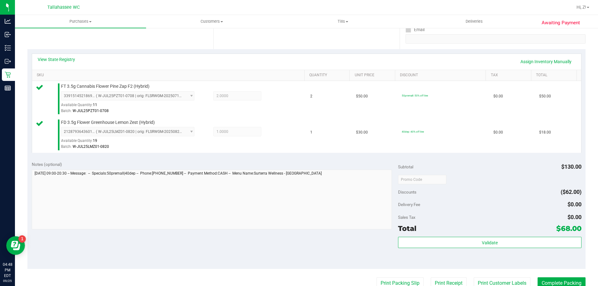
scroll to position [218, 0]
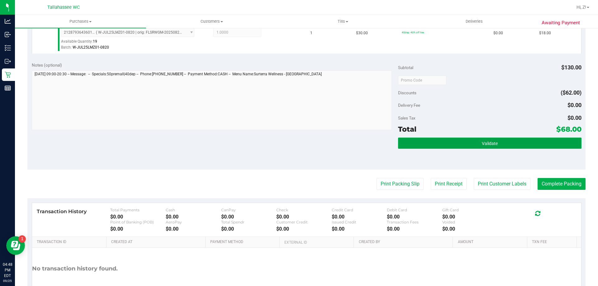
click at [448, 144] on button "Validate" at bounding box center [489, 143] width 183 height 11
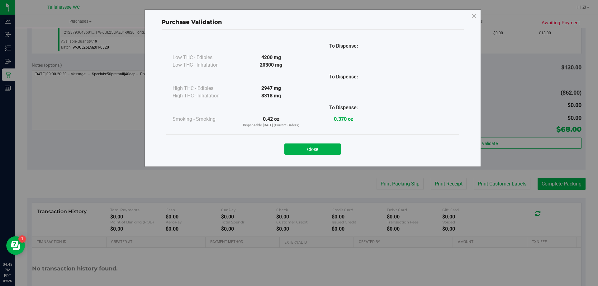
click at [305, 141] on div "Close" at bounding box center [312, 148] width 283 height 16
click at [309, 150] on button "Close" at bounding box center [312, 149] width 57 height 11
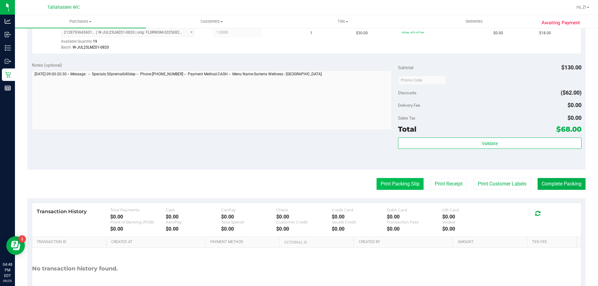
click at [381, 182] on button "Print Packing Slip" at bounding box center [400, 184] width 47 height 12
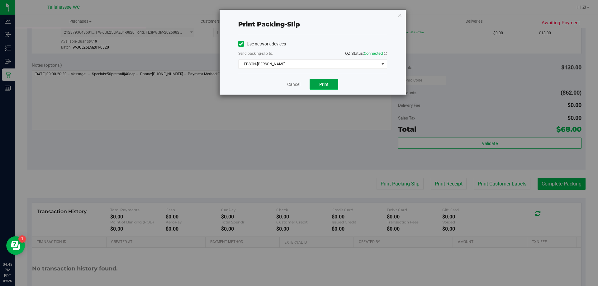
click at [323, 85] on span "Print" at bounding box center [323, 84] width 9 height 5
click at [400, 16] on icon "button" at bounding box center [400, 14] width 4 height 7
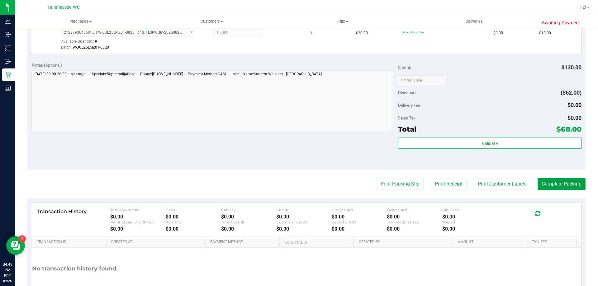
click at [552, 183] on button "Complete Packing" at bounding box center [562, 184] width 48 height 12
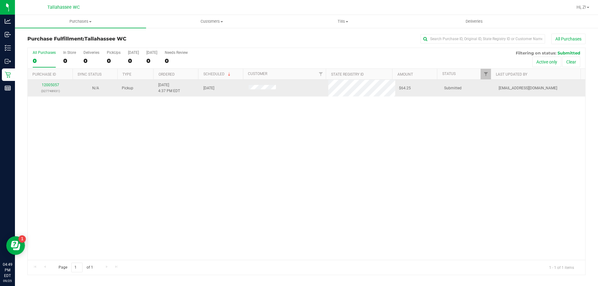
click at [47, 88] on p "(327748931)" at bounding box center [50, 91] width 38 height 6
click at [47, 84] on link "12005057" at bounding box center [50, 85] width 17 height 4
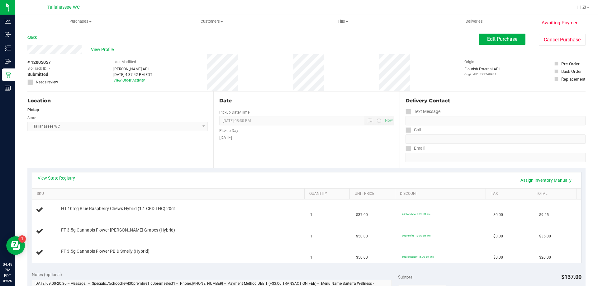
click at [63, 177] on link "View State Registry" at bounding box center [56, 178] width 37 height 6
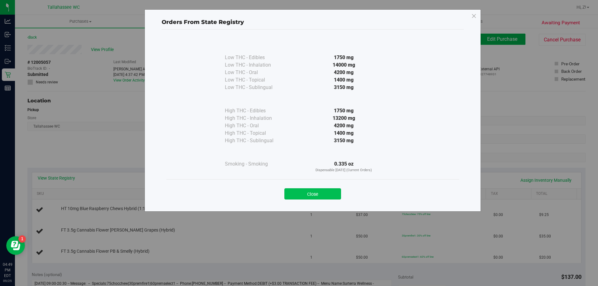
click at [316, 195] on button "Close" at bounding box center [312, 193] width 57 height 11
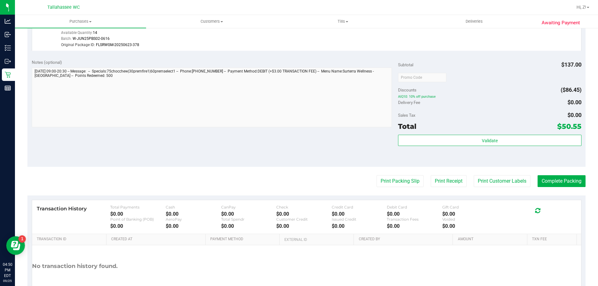
scroll to position [312, 0]
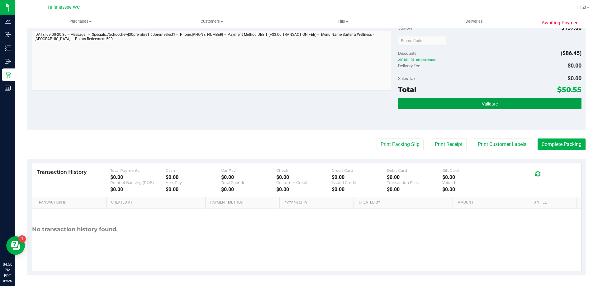
click at [421, 102] on button "Validate" at bounding box center [489, 103] width 183 height 11
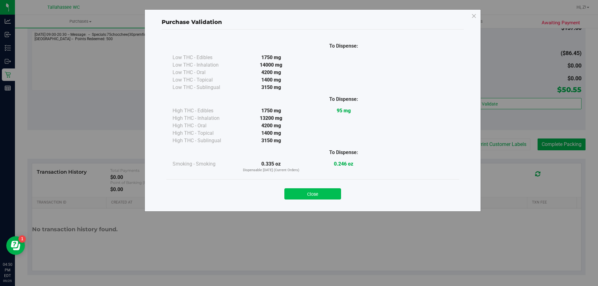
click at [323, 197] on button "Close" at bounding box center [312, 193] width 57 height 11
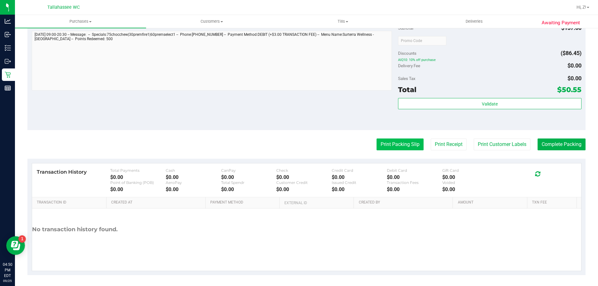
click at [383, 140] on button "Print Packing Slip" at bounding box center [400, 145] width 47 height 12
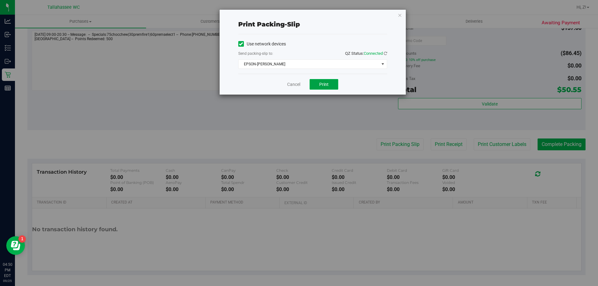
click at [327, 88] on button "Print" at bounding box center [324, 84] width 29 height 11
click at [402, 14] on icon "button" at bounding box center [400, 14] width 4 height 7
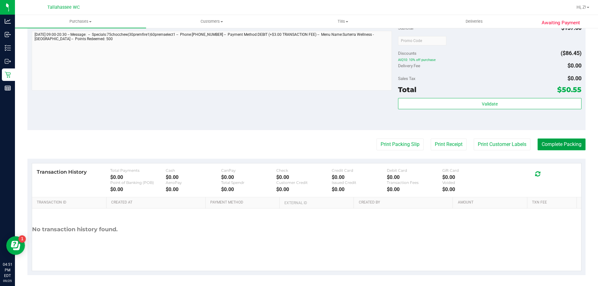
click at [558, 150] on button "Complete Packing" at bounding box center [562, 145] width 48 height 12
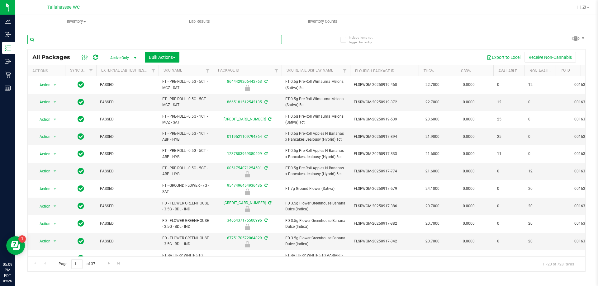
click at [126, 40] on input "text" at bounding box center [154, 39] width 255 height 9
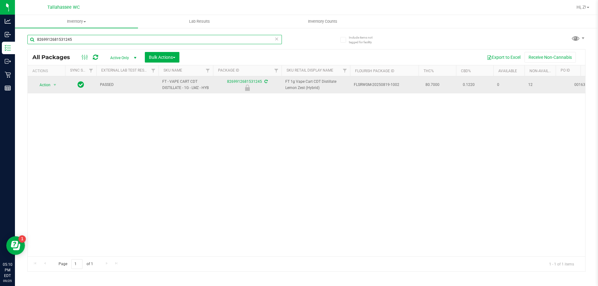
type input "8269912681531245"
click at [44, 88] on span "Action" at bounding box center [42, 85] width 17 height 9
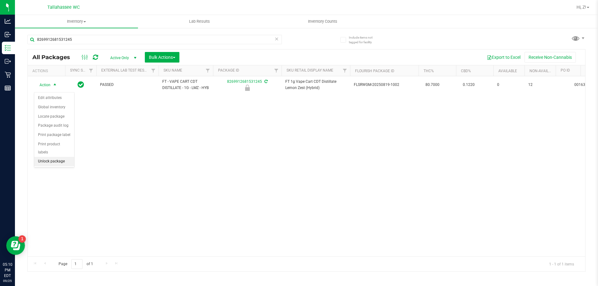
click at [54, 157] on li "Unlock package" at bounding box center [54, 161] width 40 height 9
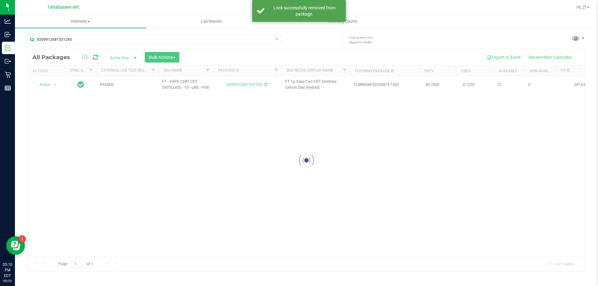
click at [49, 86] on div at bounding box center [307, 161] width 558 height 222
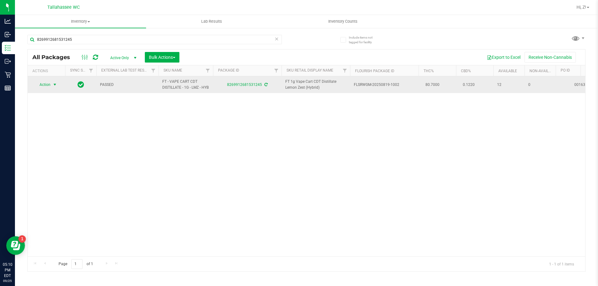
click at [50, 89] on span "Action" at bounding box center [42, 84] width 17 height 9
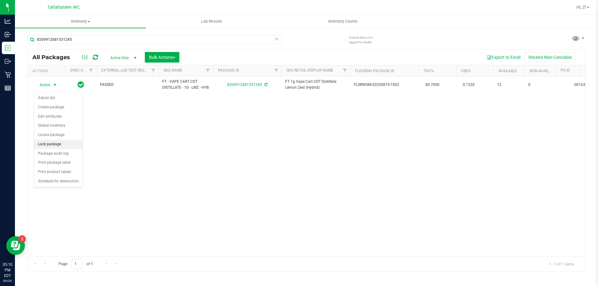
click at [61, 142] on li "Lock package" at bounding box center [58, 144] width 48 height 9
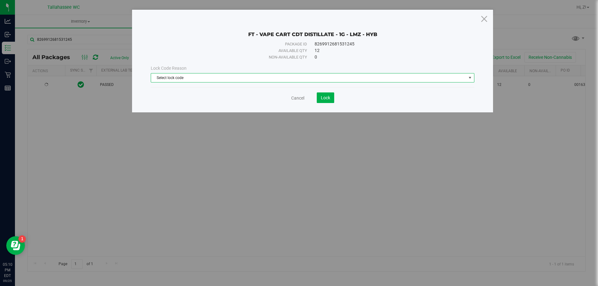
click at [274, 77] on span "Select lock code" at bounding box center [308, 78] width 315 height 9
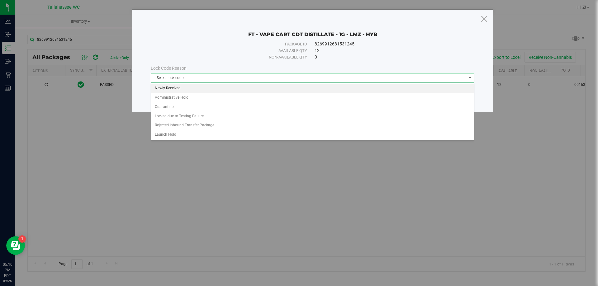
drag, startPoint x: 180, startPoint y: 92, endPoint x: 264, endPoint y: 100, distance: 84.8
click at [180, 92] on li "Newly Received" at bounding box center [312, 88] width 323 height 9
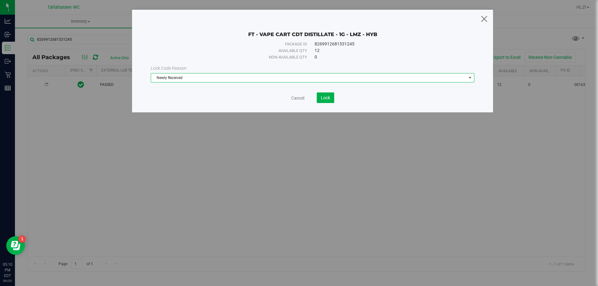
click at [487, 18] on icon at bounding box center [484, 18] width 8 height 15
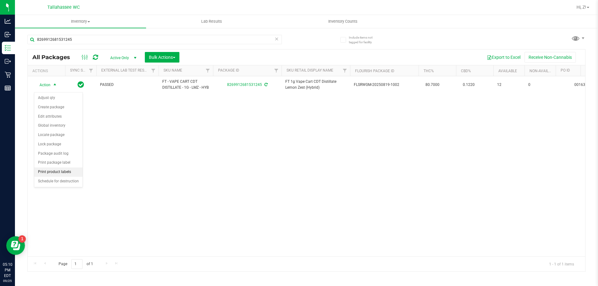
click at [60, 170] on li "Print product labels" at bounding box center [58, 172] width 48 height 9
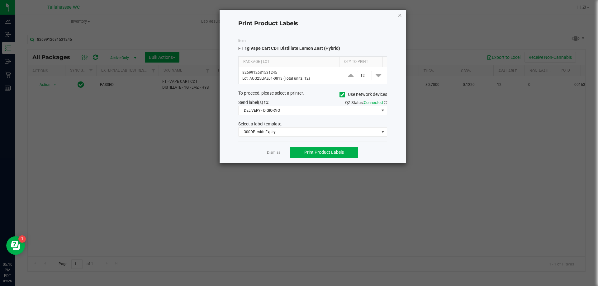
click at [401, 17] on icon "button" at bounding box center [400, 14] width 4 height 7
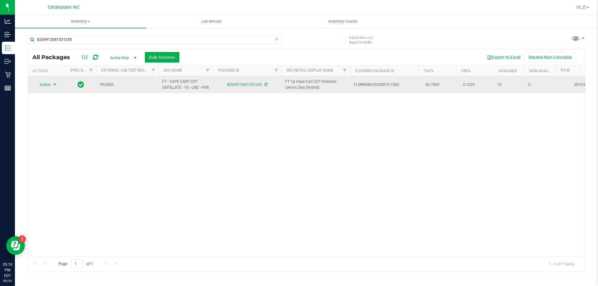
click at [51, 89] on span "select" at bounding box center [55, 84] width 8 height 9
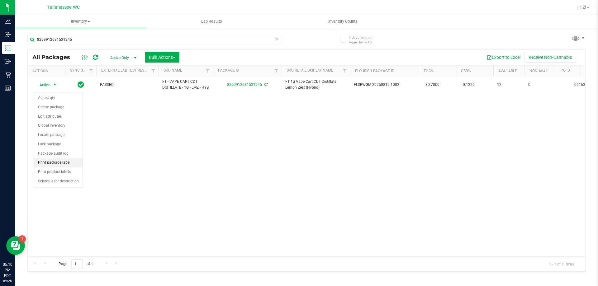
click at [54, 163] on li "Print package label" at bounding box center [58, 162] width 48 height 9
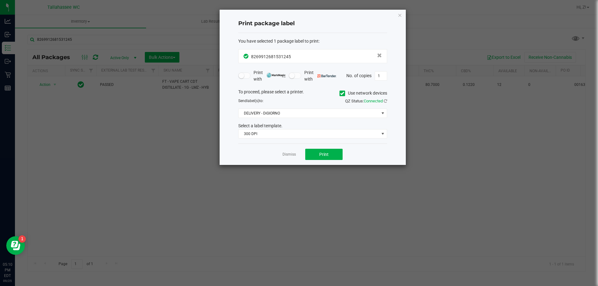
click at [283, 140] on div "You have selected 1 package label to print : 8269912681531245 Print with Print …" at bounding box center [312, 88] width 149 height 111
click at [279, 133] on span "300 DPI" at bounding box center [309, 134] width 140 height 9
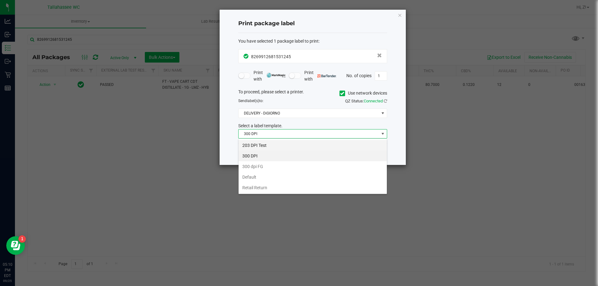
scroll to position [9, 149]
click at [255, 143] on li "203 DPI Test" at bounding box center [313, 145] width 148 height 11
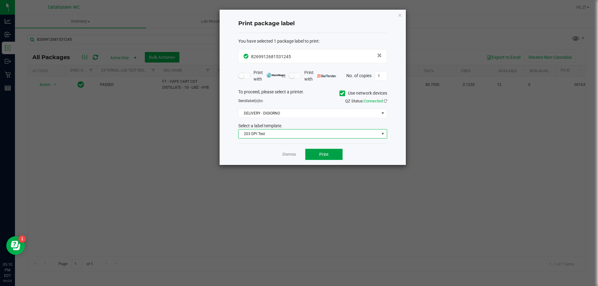
click at [337, 155] on button "Print" at bounding box center [323, 154] width 37 height 11
click at [401, 17] on icon "button" at bounding box center [400, 14] width 4 height 7
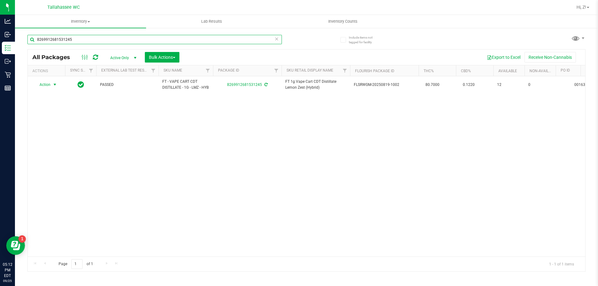
click at [138, 42] on input "8269912681531245" at bounding box center [154, 39] width 255 height 9
click at [139, 41] on input "8269912681531245" at bounding box center [154, 39] width 255 height 9
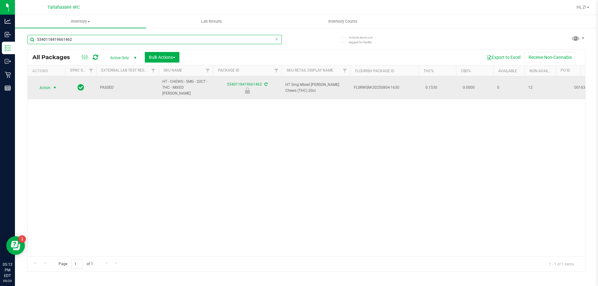
type input "5340118419661462"
click at [52, 85] on span "select" at bounding box center [54, 87] width 5 height 5
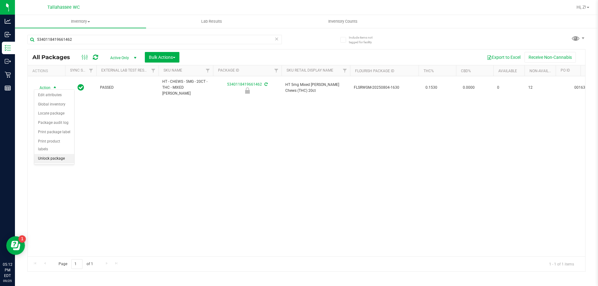
click at [56, 154] on li "Unlock package" at bounding box center [54, 158] width 40 height 9
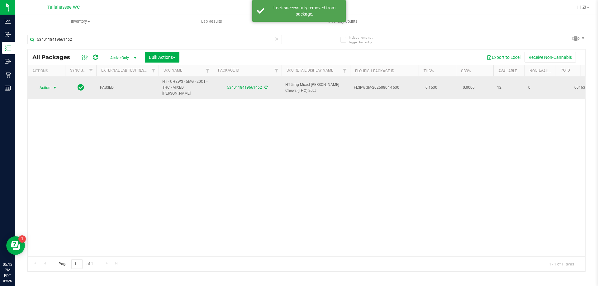
click at [45, 85] on span "Action" at bounding box center [42, 87] width 17 height 9
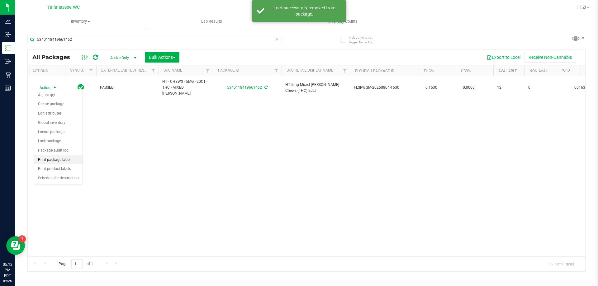
click at [55, 160] on li "Print package label" at bounding box center [58, 159] width 48 height 9
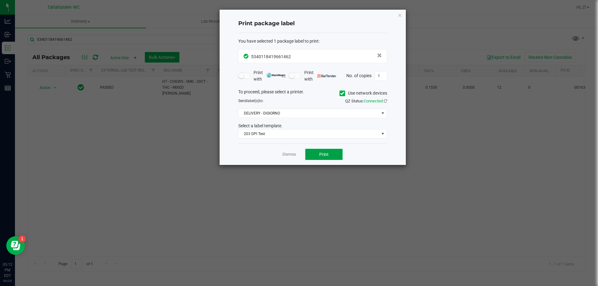
click at [320, 151] on button "Print" at bounding box center [323, 154] width 37 height 11
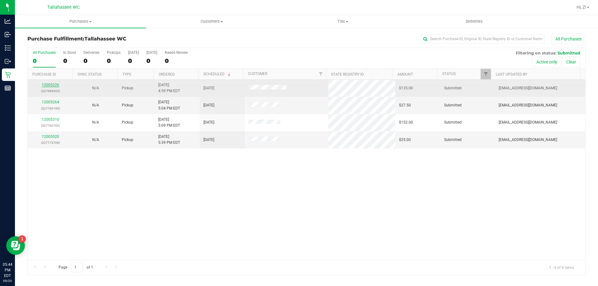
click at [58, 85] on link "12005226" at bounding box center [50, 85] width 17 height 4
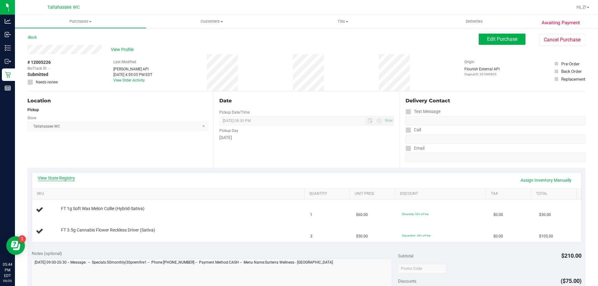
click at [64, 177] on link "View State Registry" at bounding box center [56, 178] width 37 height 6
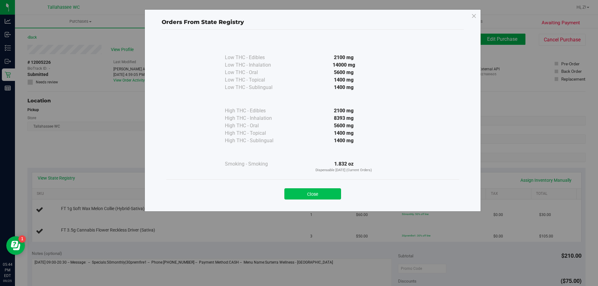
click at [326, 199] on button "Close" at bounding box center [312, 193] width 57 height 11
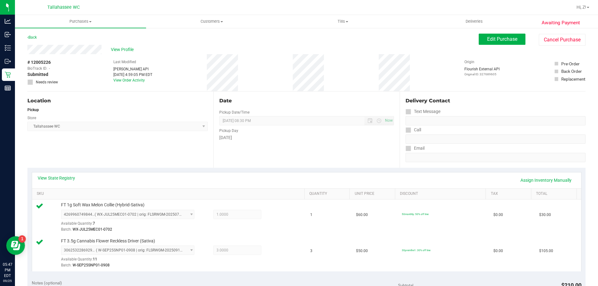
scroll to position [187, 0]
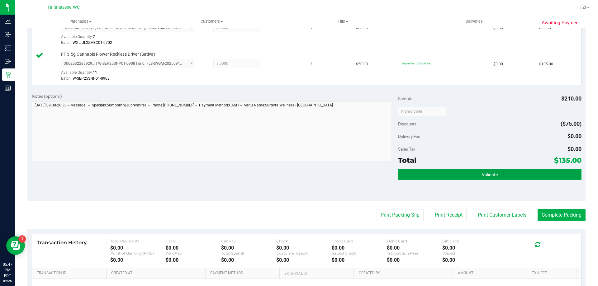
click at [433, 178] on button "Validate" at bounding box center [489, 174] width 183 height 11
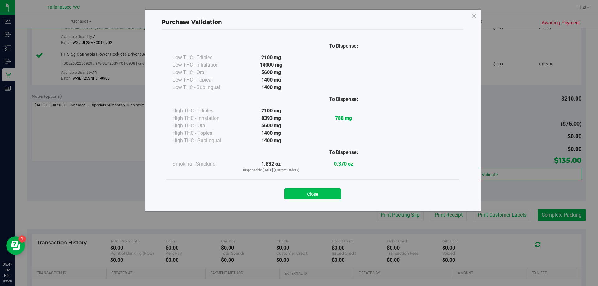
click at [329, 194] on button "Close" at bounding box center [312, 193] width 57 height 11
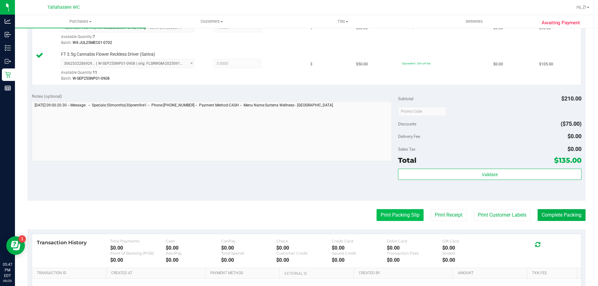
click at [378, 217] on button "Print Packing Slip" at bounding box center [400, 215] width 47 height 12
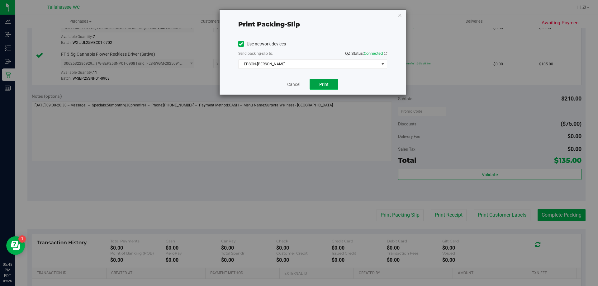
click at [315, 83] on button "Print" at bounding box center [324, 84] width 29 height 11
click at [400, 15] on icon "button" at bounding box center [400, 14] width 4 height 7
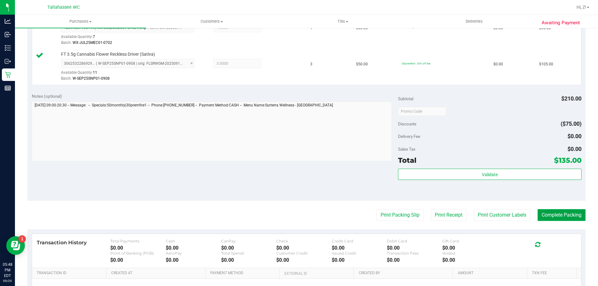
click at [549, 214] on button "Complete Packing" at bounding box center [562, 215] width 48 height 12
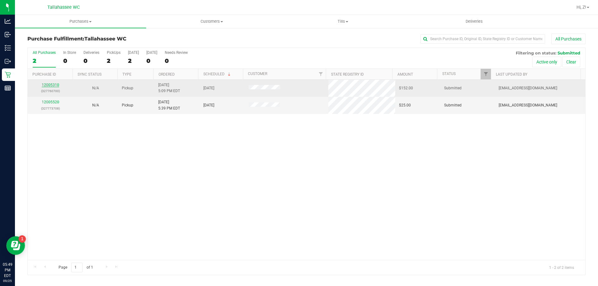
click at [51, 85] on link "12005310" at bounding box center [50, 85] width 17 height 4
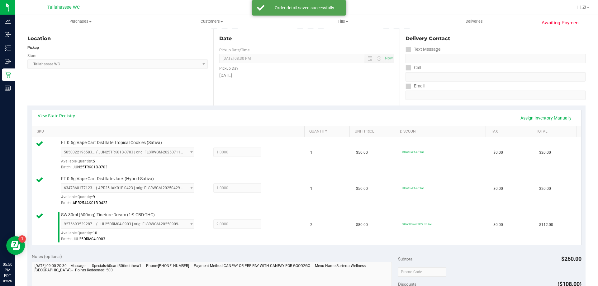
scroll to position [280, 0]
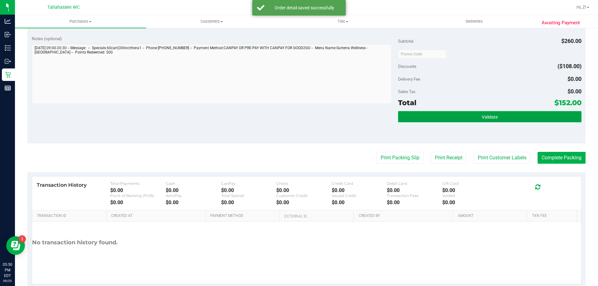
click at [497, 116] on button "Validate" at bounding box center [489, 116] width 183 height 11
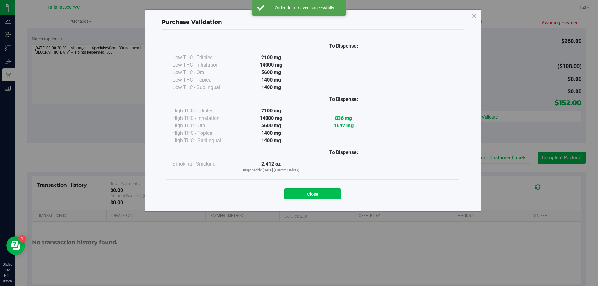
click at [319, 196] on button "Close" at bounding box center [312, 193] width 57 height 11
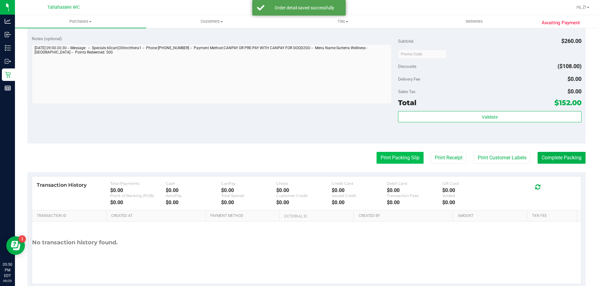
click at [378, 160] on button "Print Packing Slip" at bounding box center [400, 158] width 47 height 12
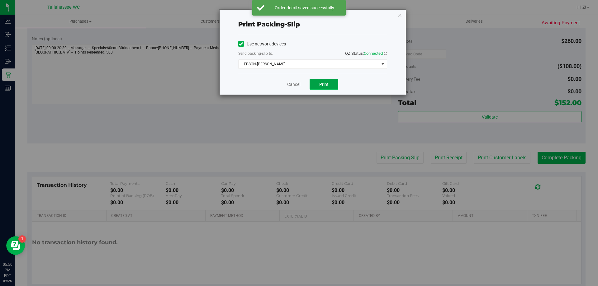
click at [319, 83] on button "Print" at bounding box center [324, 84] width 29 height 11
click at [398, 16] on icon "button" at bounding box center [400, 14] width 4 height 7
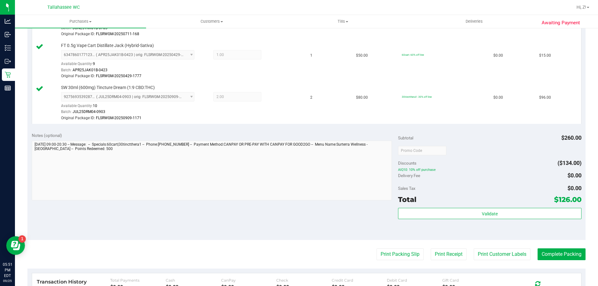
scroll to position [249, 0]
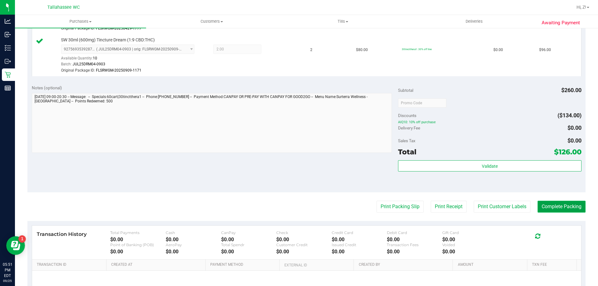
click at [554, 210] on button "Complete Packing" at bounding box center [562, 207] width 48 height 12
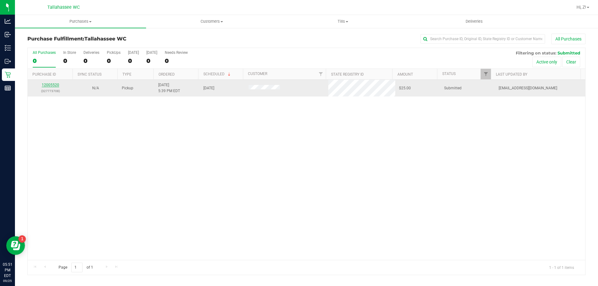
click at [54, 86] on link "12005520" at bounding box center [50, 85] width 17 height 4
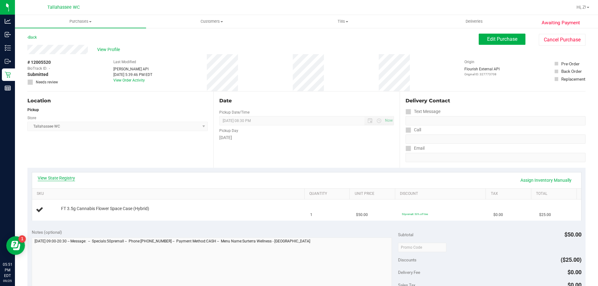
click at [66, 178] on link "View State Registry" at bounding box center [56, 178] width 37 height 6
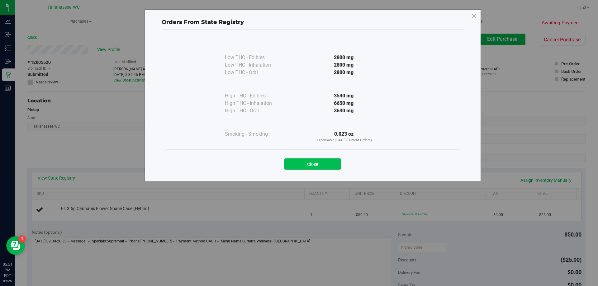
click at [326, 169] on button "Close" at bounding box center [312, 164] width 57 height 11
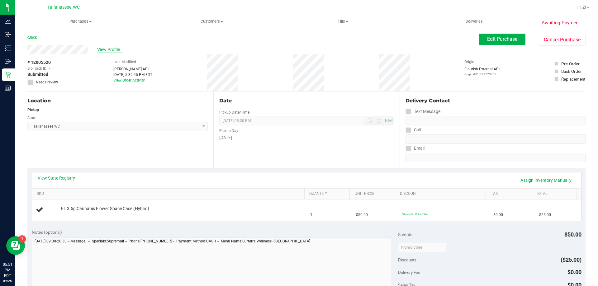
click at [115, 50] on span "View Profile" at bounding box center [109, 49] width 25 height 7
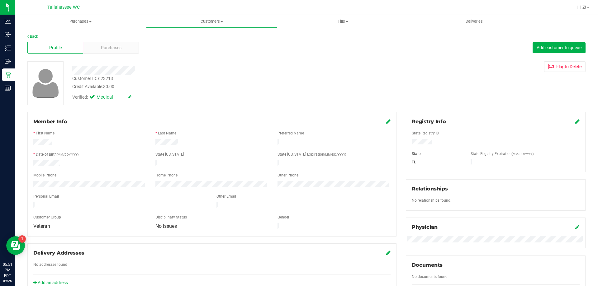
click at [92, 78] on div "Customer ID: 623213" at bounding box center [92, 78] width 41 height 7
copy div "Customer ID: 623213"
drag, startPoint x: 518, startPoint y: 90, endPoint x: 374, endPoint y: 77, distance: 144.2
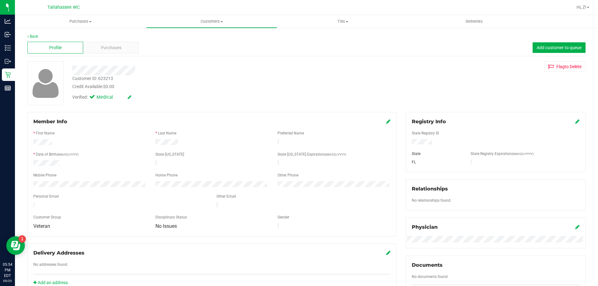
click at [518, 92] on div "Customer ID: 623213 Credit Available: $0.00 Verified: Medical Flag to Delete" at bounding box center [307, 83] width 568 height 44
click at [37, 36] on link "Back" at bounding box center [32, 36] width 11 height 4
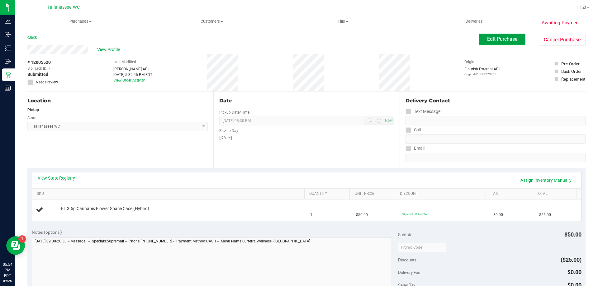
click at [487, 41] on span "Edit Purchase" at bounding box center [502, 39] width 30 height 6
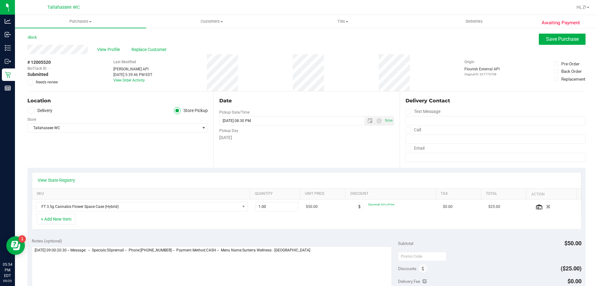
click at [30, 82] on icon at bounding box center [30, 82] width 4 height 0
click at [0, 0] on input "Needs review" at bounding box center [0, 0] width 0 height 0
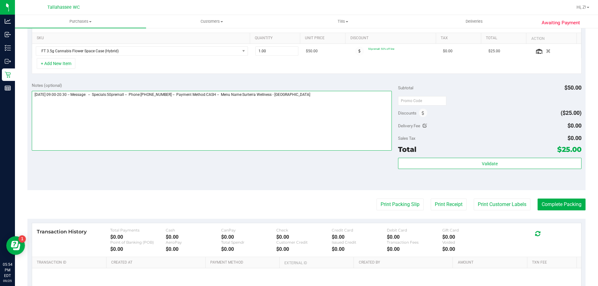
click at [326, 116] on textarea at bounding box center [212, 121] width 360 height 60
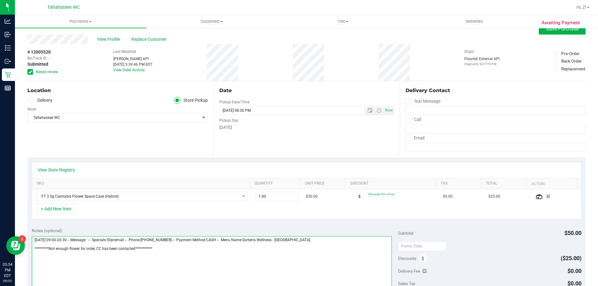
scroll to position [0, 0]
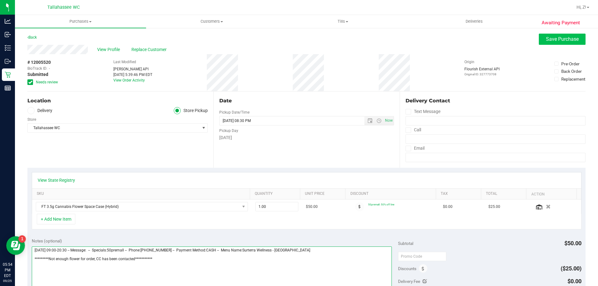
type textarea "**********"
click at [554, 39] on span "Save Purchase" at bounding box center [562, 39] width 33 height 6
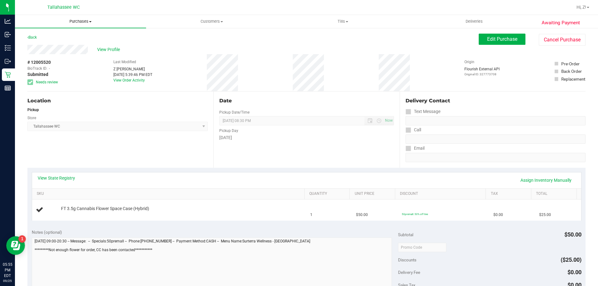
click at [85, 24] on uib-tab-heading "Purchases Summary of purchases Fulfillment All purchases" at bounding box center [80, 21] width 131 height 13
click at [51, 42] on span "Fulfillment" at bounding box center [34, 44] width 39 height 5
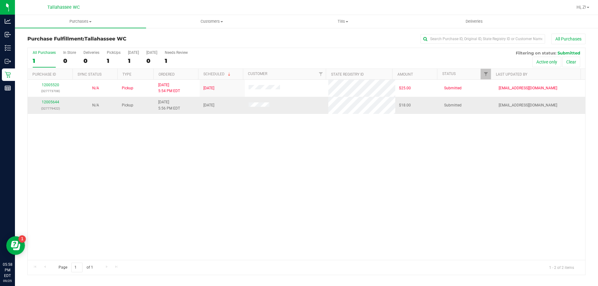
click at [50, 98] on td "12005644 (327779422)" at bounding box center [50, 105] width 45 height 17
click at [49, 101] on link "12005644" at bounding box center [50, 102] width 17 height 4
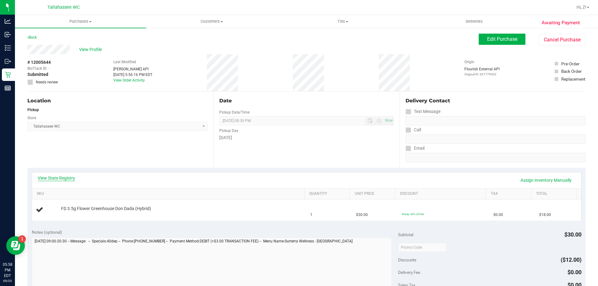
click at [62, 181] on link "View State Registry" at bounding box center [56, 178] width 37 height 6
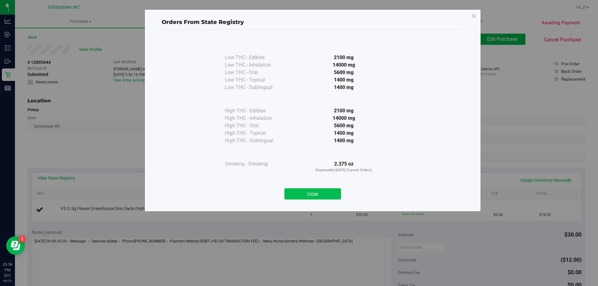
click at [324, 199] on button "Close" at bounding box center [312, 193] width 57 height 11
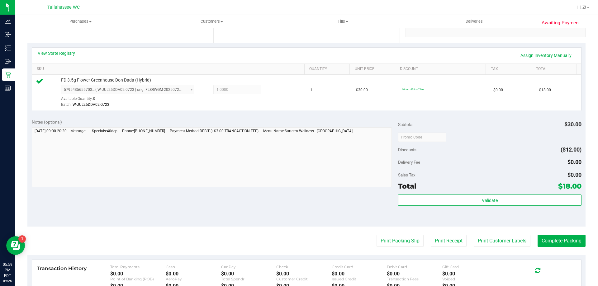
scroll to position [156, 0]
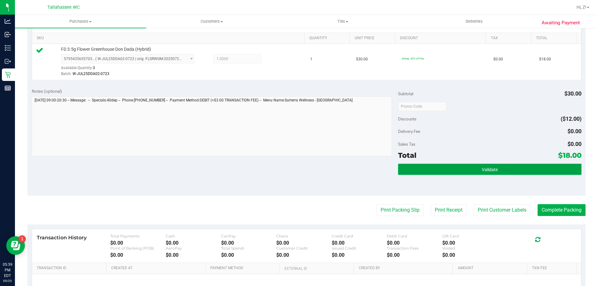
click at [483, 171] on span "Validate" at bounding box center [490, 169] width 16 height 5
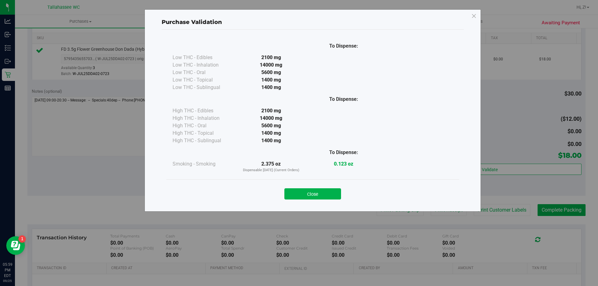
click at [160, 121] on div "Purchase Validation To Dispense: Low THC - Edibles 2100 mg" at bounding box center [313, 110] width 336 height 202
click at [320, 197] on button "Close" at bounding box center [312, 193] width 57 height 11
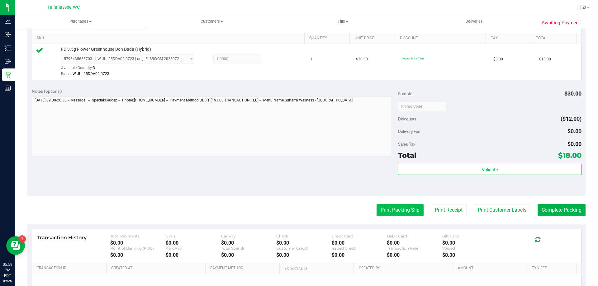
click at [386, 209] on button "Print Packing Slip" at bounding box center [400, 210] width 47 height 12
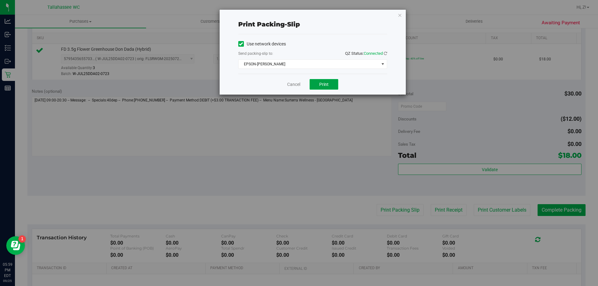
click at [320, 85] on span "Print" at bounding box center [323, 84] width 9 height 5
click at [398, 14] on icon "button" at bounding box center [400, 14] width 4 height 7
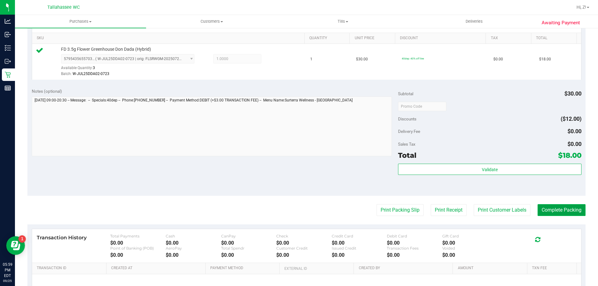
click at [559, 208] on button "Complete Packing" at bounding box center [562, 210] width 48 height 12
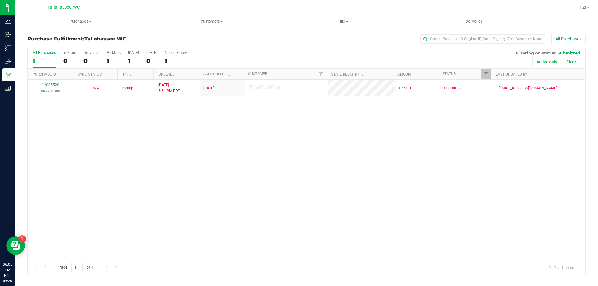
click at [494, 184] on div "12005520 (327773708) N/A Pickup 9/25/2025 5:54 PM EDT 9/25/2025 $25.00 Submitte…" at bounding box center [307, 170] width 558 height 180
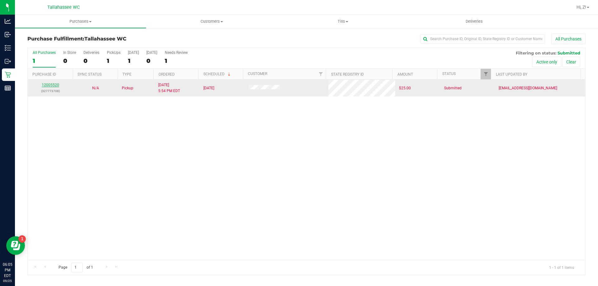
click at [47, 85] on link "12005520" at bounding box center [50, 85] width 17 height 4
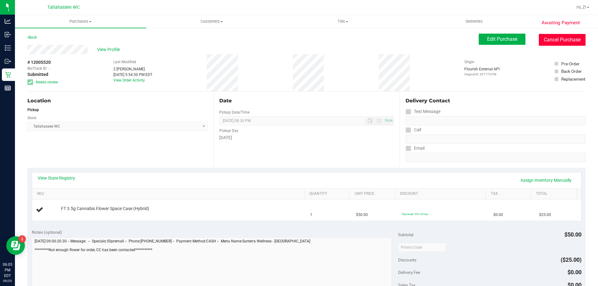
click at [548, 40] on button "Cancel Purchase" at bounding box center [562, 40] width 47 height 12
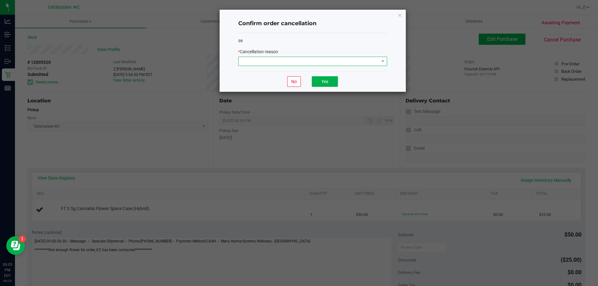
click at [317, 58] on span at bounding box center [309, 61] width 140 height 9
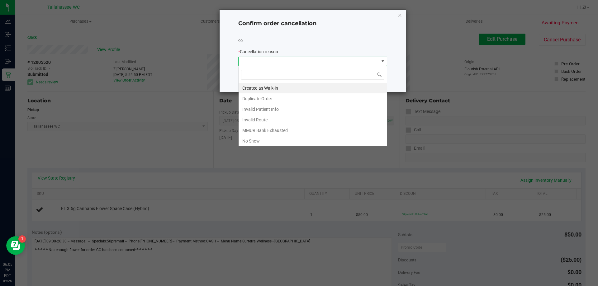
scroll to position [9, 149]
click at [280, 130] on li "MMUR Bank Exhausted" at bounding box center [313, 130] width 148 height 11
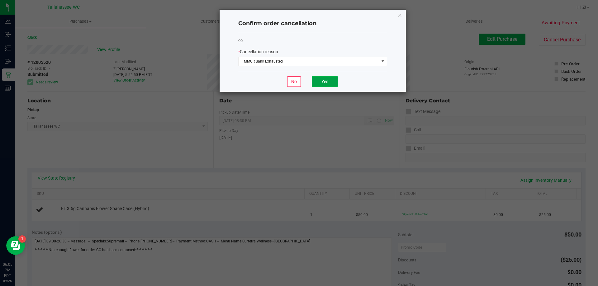
click at [327, 84] on button "Yes" at bounding box center [325, 81] width 26 height 11
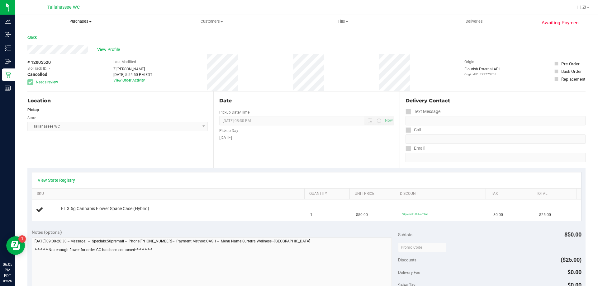
click at [79, 24] on uib-tab-heading "Purchases Summary of purchases Fulfillment All purchases" at bounding box center [80, 21] width 131 height 13
click at [42, 42] on span "Fulfillment" at bounding box center [34, 44] width 39 height 5
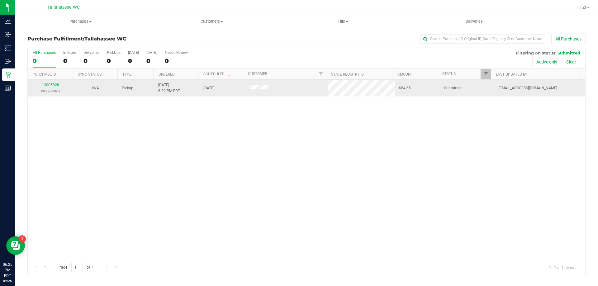
click at [51, 83] on link "12005828" at bounding box center [50, 85] width 17 height 4
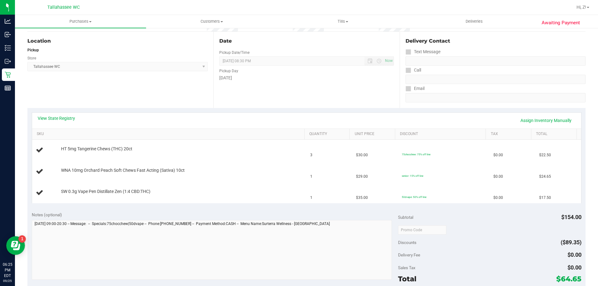
scroll to position [62, 0]
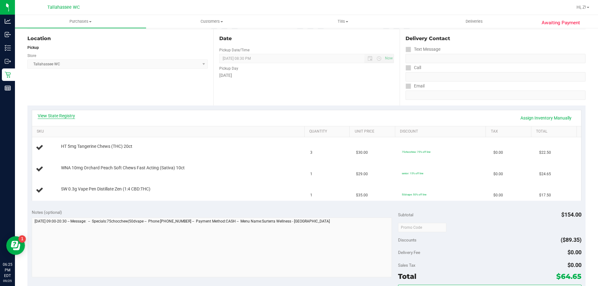
click at [66, 117] on link "View State Registry" at bounding box center [56, 116] width 37 height 6
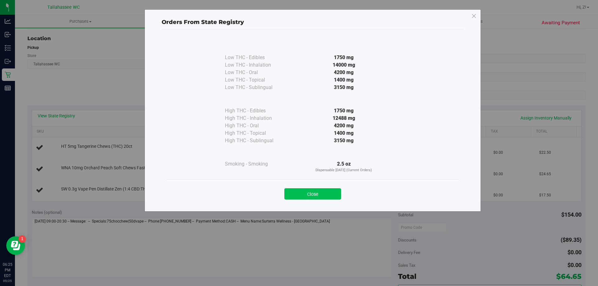
click at [326, 197] on button "Close" at bounding box center [312, 193] width 57 height 11
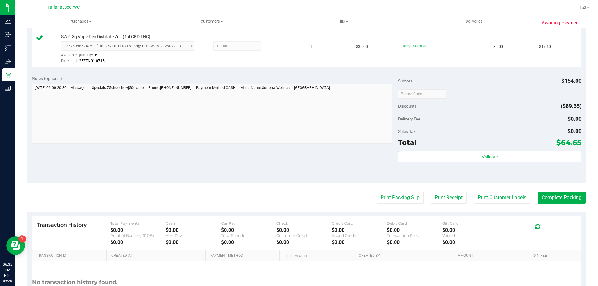
scroll to position [249, 0]
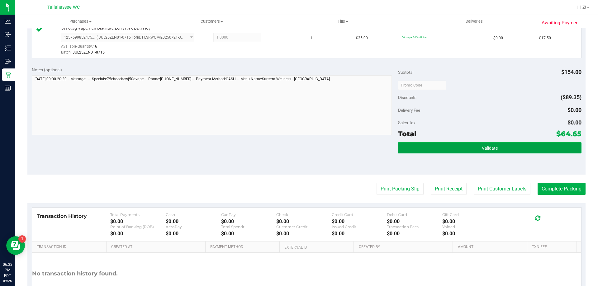
click at [482, 150] on span "Validate" at bounding box center [490, 148] width 16 height 5
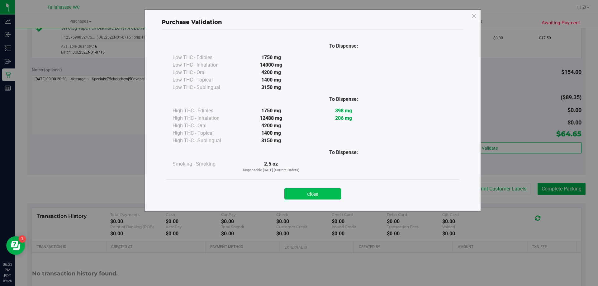
click at [320, 193] on button "Close" at bounding box center [312, 193] width 57 height 11
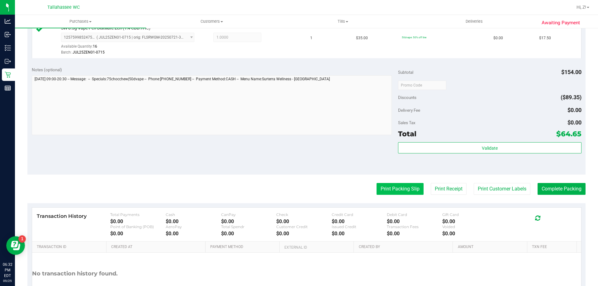
click at [385, 185] on button "Print Packing Slip" at bounding box center [400, 189] width 47 height 12
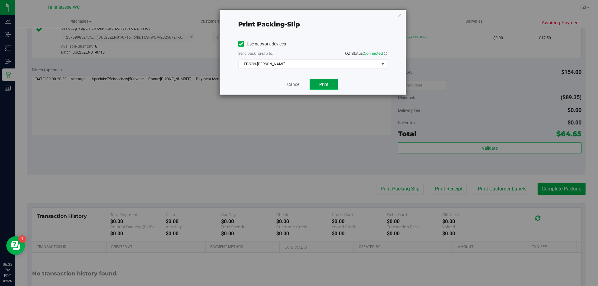
drag, startPoint x: 316, startPoint y: 83, endPoint x: 326, endPoint y: 88, distance: 10.6
click at [317, 83] on button "Print" at bounding box center [324, 84] width 29 height 11
click at [402, 15] on icon "button" at bounding box center [400, 14] width 4 height 7
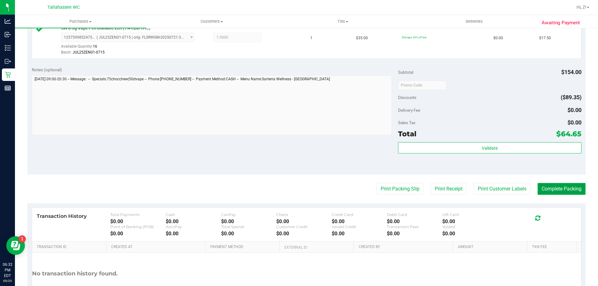
click at [564, 192] on button "Complete Packing" at bounding box center [562, 189] width 48 height 12
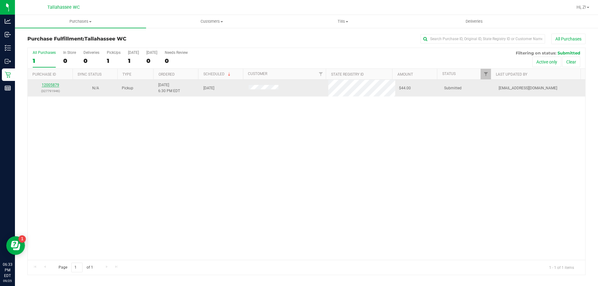
click at [54, 86] on link "12005879" at bounding box center [50, 85] width 17 height 4
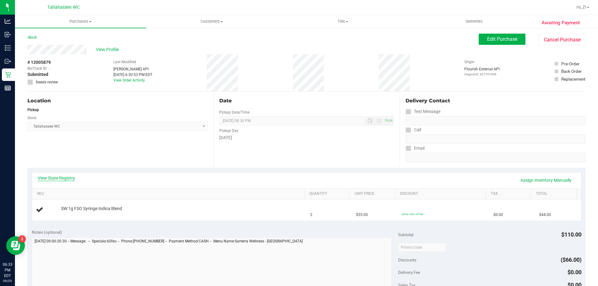
click at [57, 181] on link "View State Registry" at bounding box center [56, 178] width 37 height 6
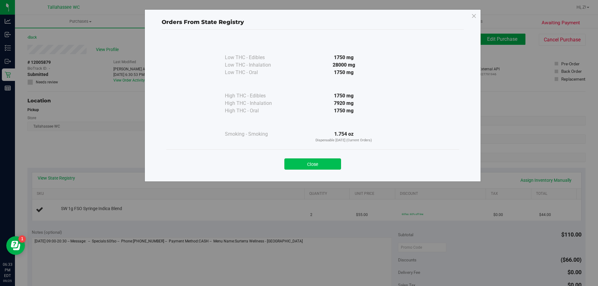
click at [335, 163] on button "Close" at bounding box center [312, 164] width 57 height 11
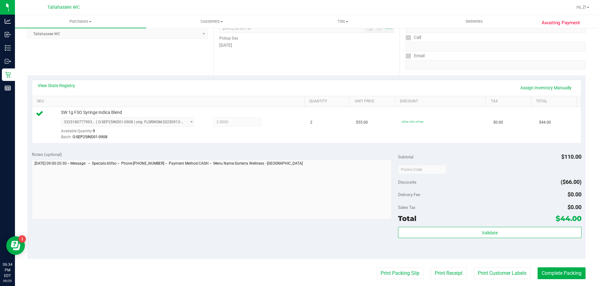
scroll to position [93, 0]
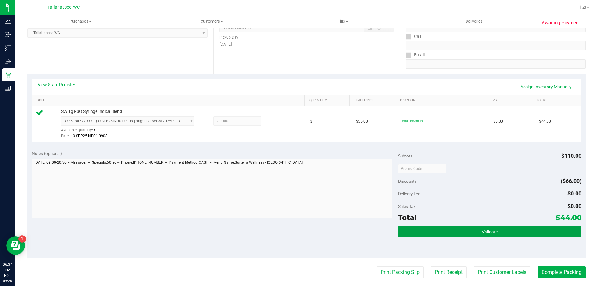
click at [476, 233] on button "Validate" at bounding box center [489, 231] width 183 height 11
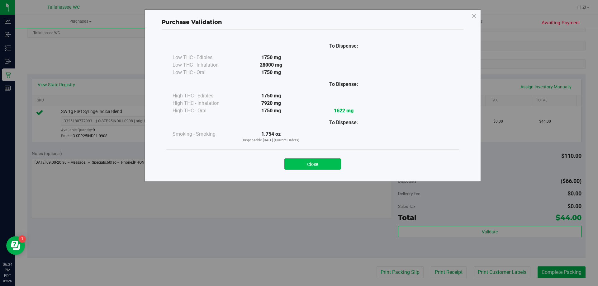
click at [333, 164] on button "Close" at bounding box center [312, 164] width 57 height 11
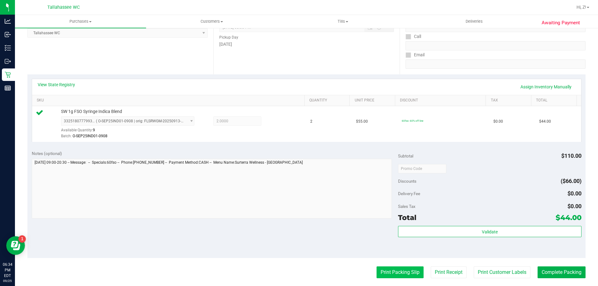
click at [385, 274] on button "Print Packing Slip" at bounding box center [400, 273] width 47 height 12
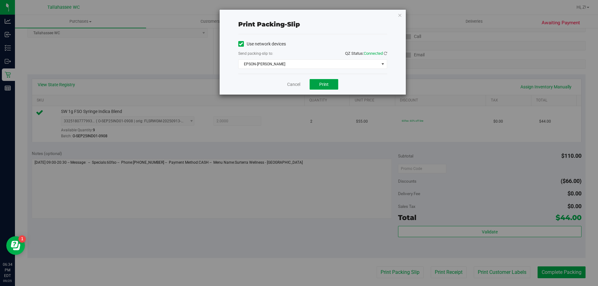
click at [324, 89] on button "Print" at bounding box center [324, 84] width 29 height 11
click at [401, 17] on icon "button" at bounding box center [400, 14] width 4 height 7
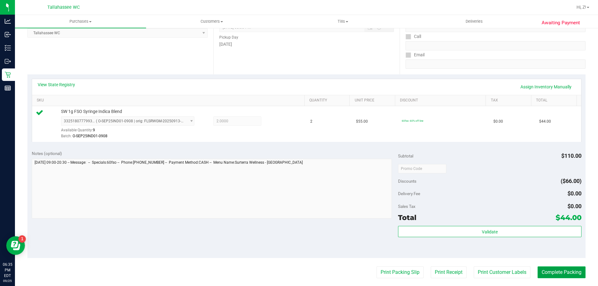
click at [561, 268] on button "Complete Packing" at bounding box center [562, 273] width 48 height 12
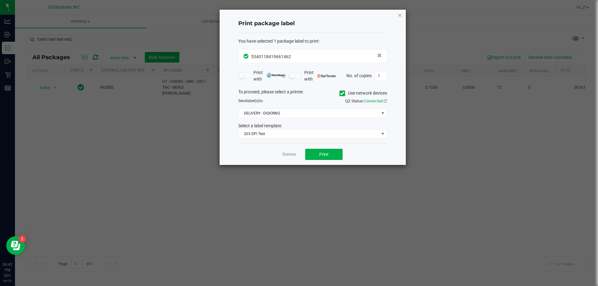
click at [401, 15] on icon "button" at bounding box center [400, 14] width 4 height 7
